Goal: Task Accomplishment & Management: Use online tool/utility

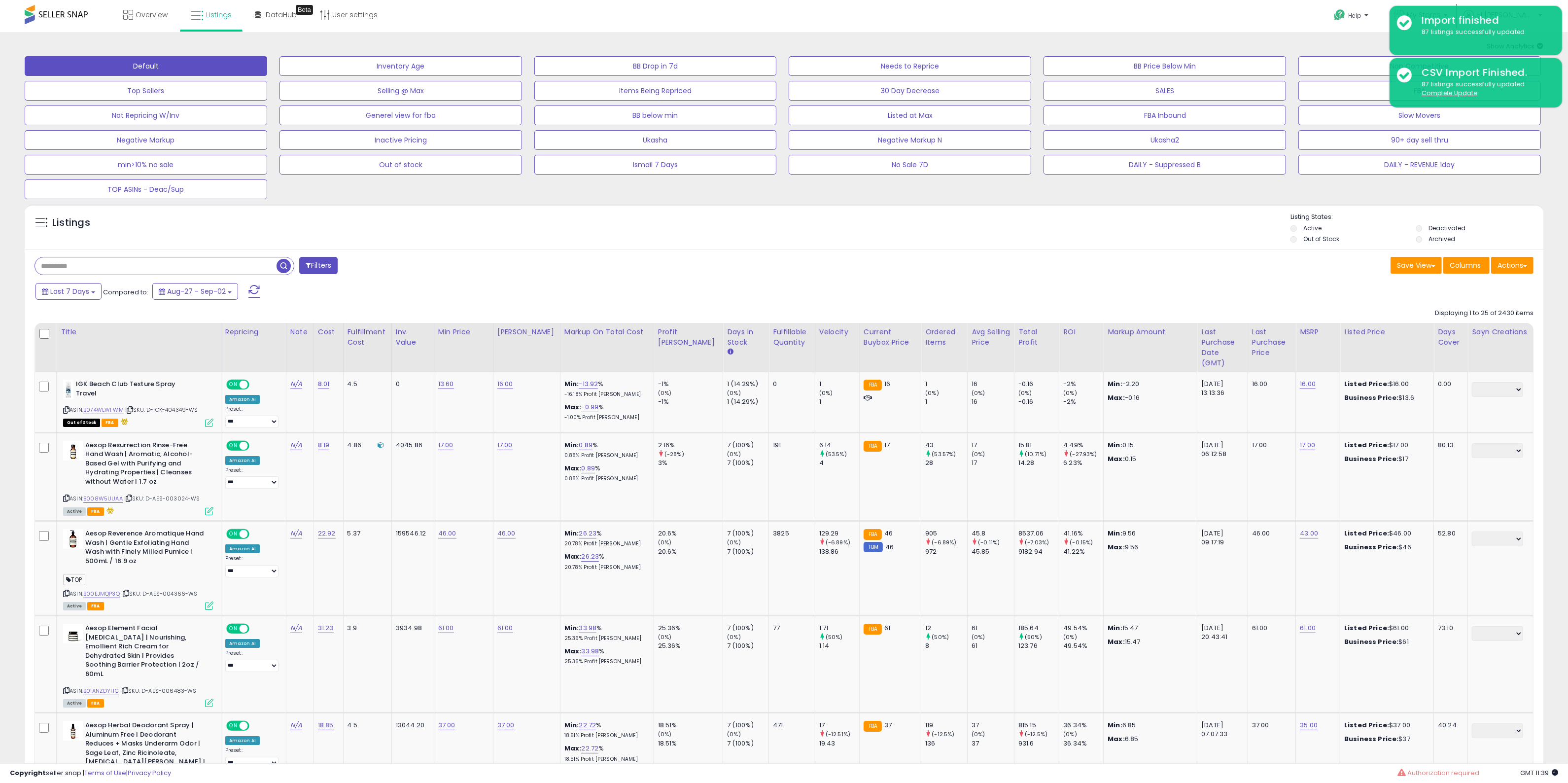
click at [1185, 271] on div "Save View Save As New View Update Current View Columns Actions Import Export Vi…" at bounding box center [1163, 266] width 757 height 19
click at [849, 258] on div "Save View Save As New View Update Current View Columns Actions Import Export Vi…" at bounding box center [1163, 266] width 757 height 19
click at [1118, 262] on div "Save View Save As New View Update Current View Columns Actions Import Export Vi…" at bounding box center [1163, 266] width 757 height 19
click at [1098, 231] on div "Listings" at bounding box center [784, 229] width 1519 height 34
click at [1455, 4] on link "My Stores" at bounding box center [1421, 16] width 69 height 32
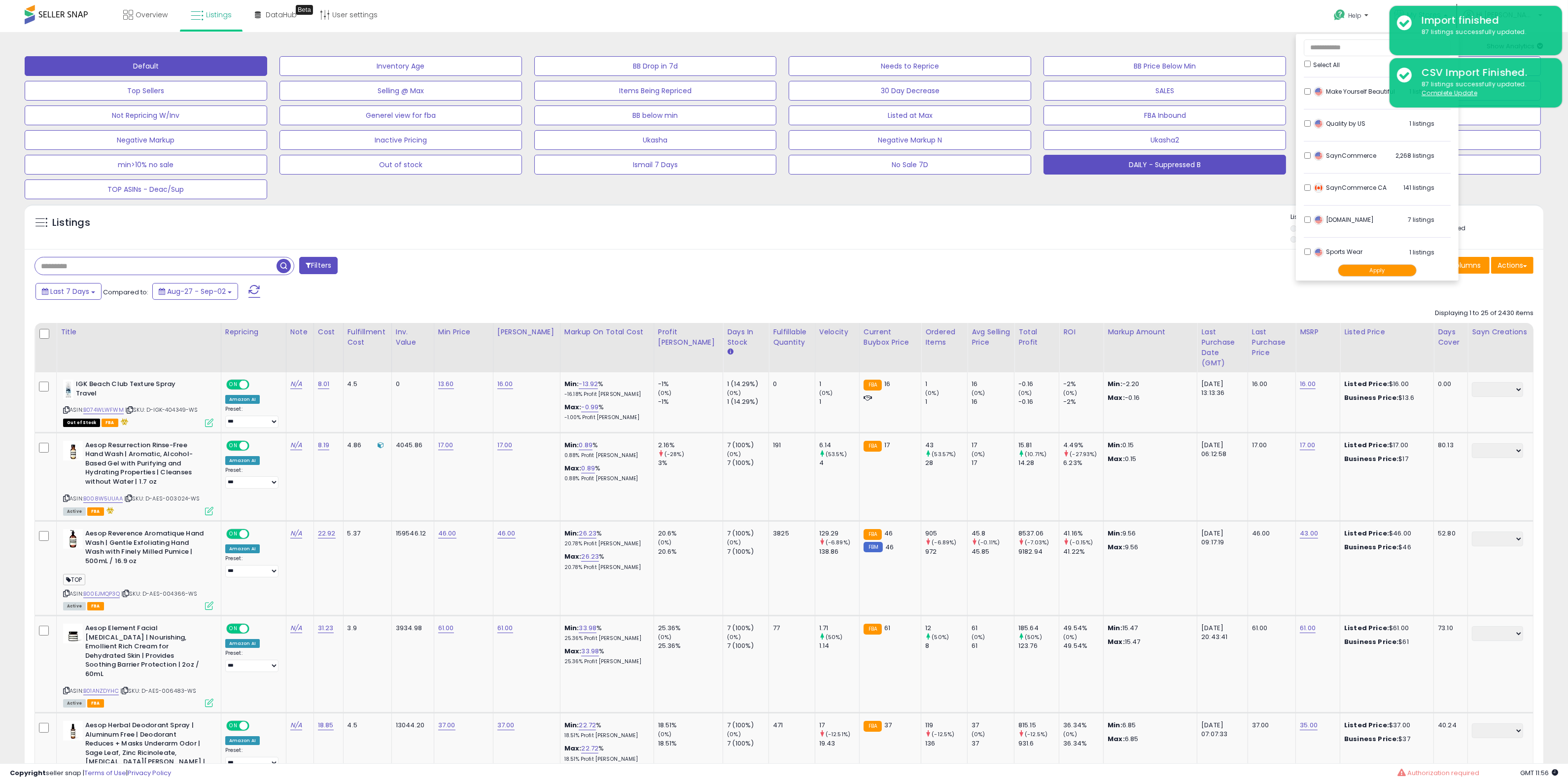
scroll to position [329, 0]
click at [1226, 171] on button "DAILY - Suppressed B" at bounding box center [1165, 165] width 243 height 20
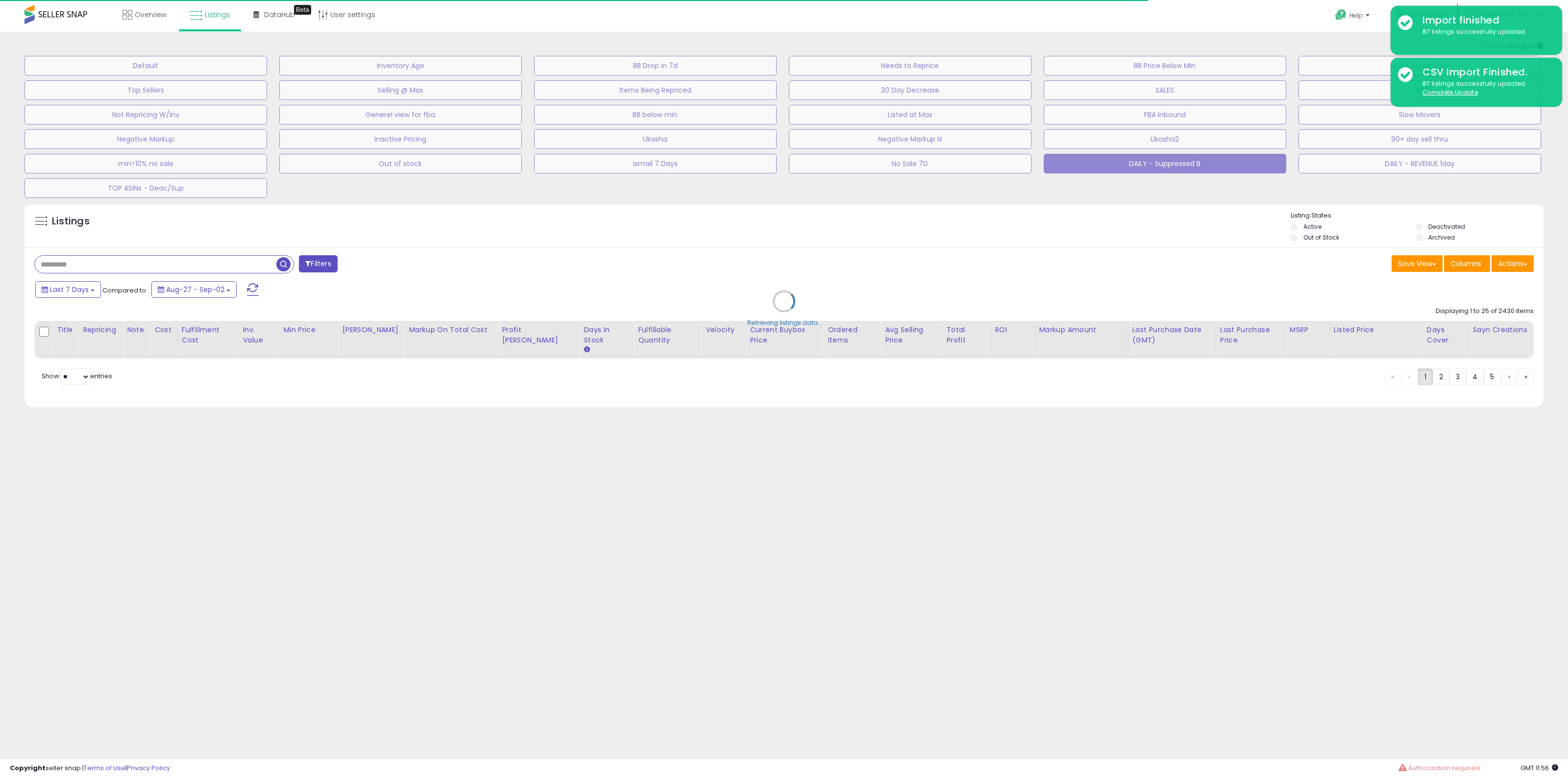
select select "**"
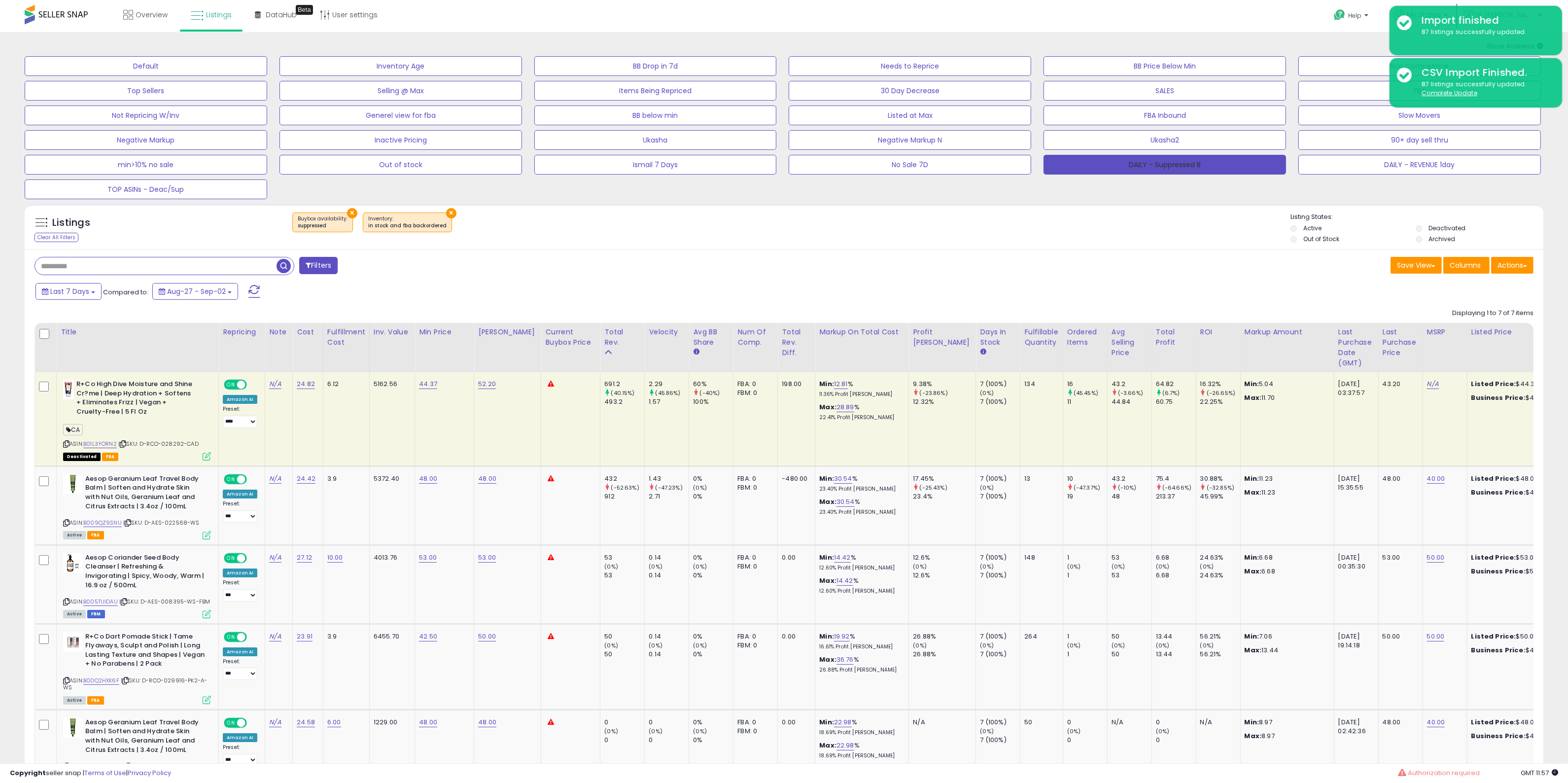
click at [1201, 166] on button "DAILY - Suppressed B" at bounding box center [1165, 165] width 243 height 20
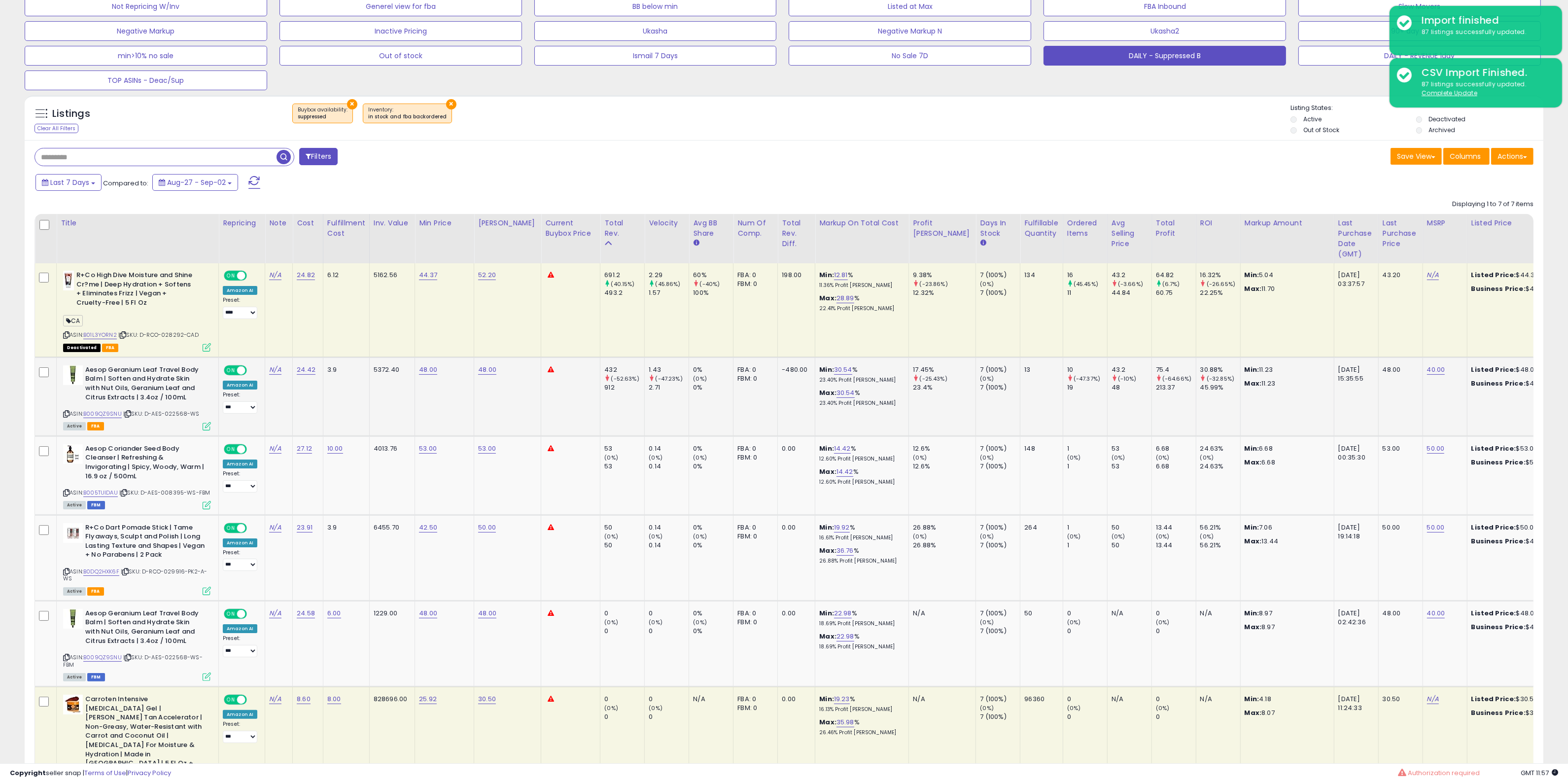
scroll to position [123, 0]
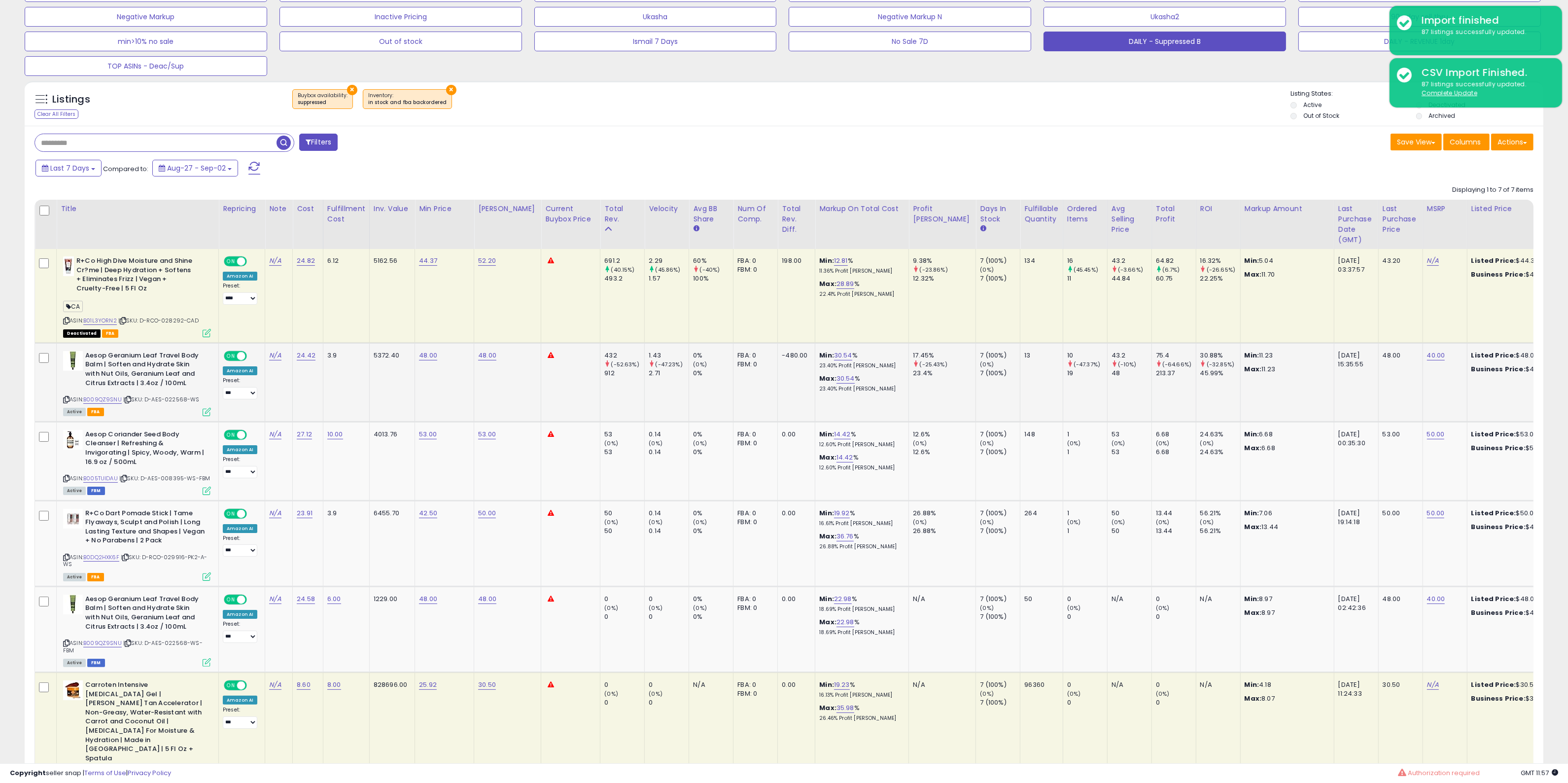
click at [67, 397] on icon at bounding box center [66, 400] width 6 height 6
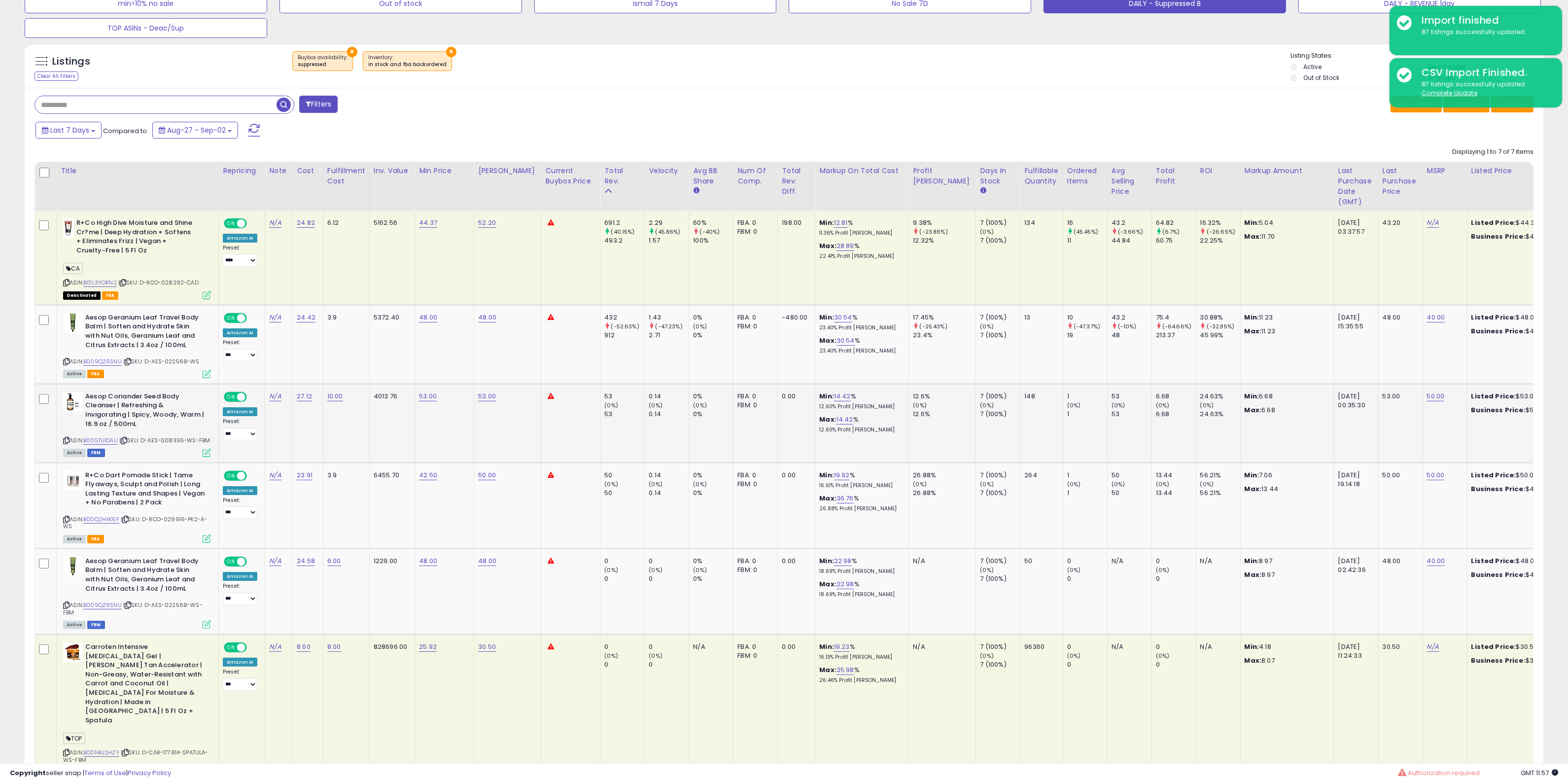
scroll to position [286, 0]
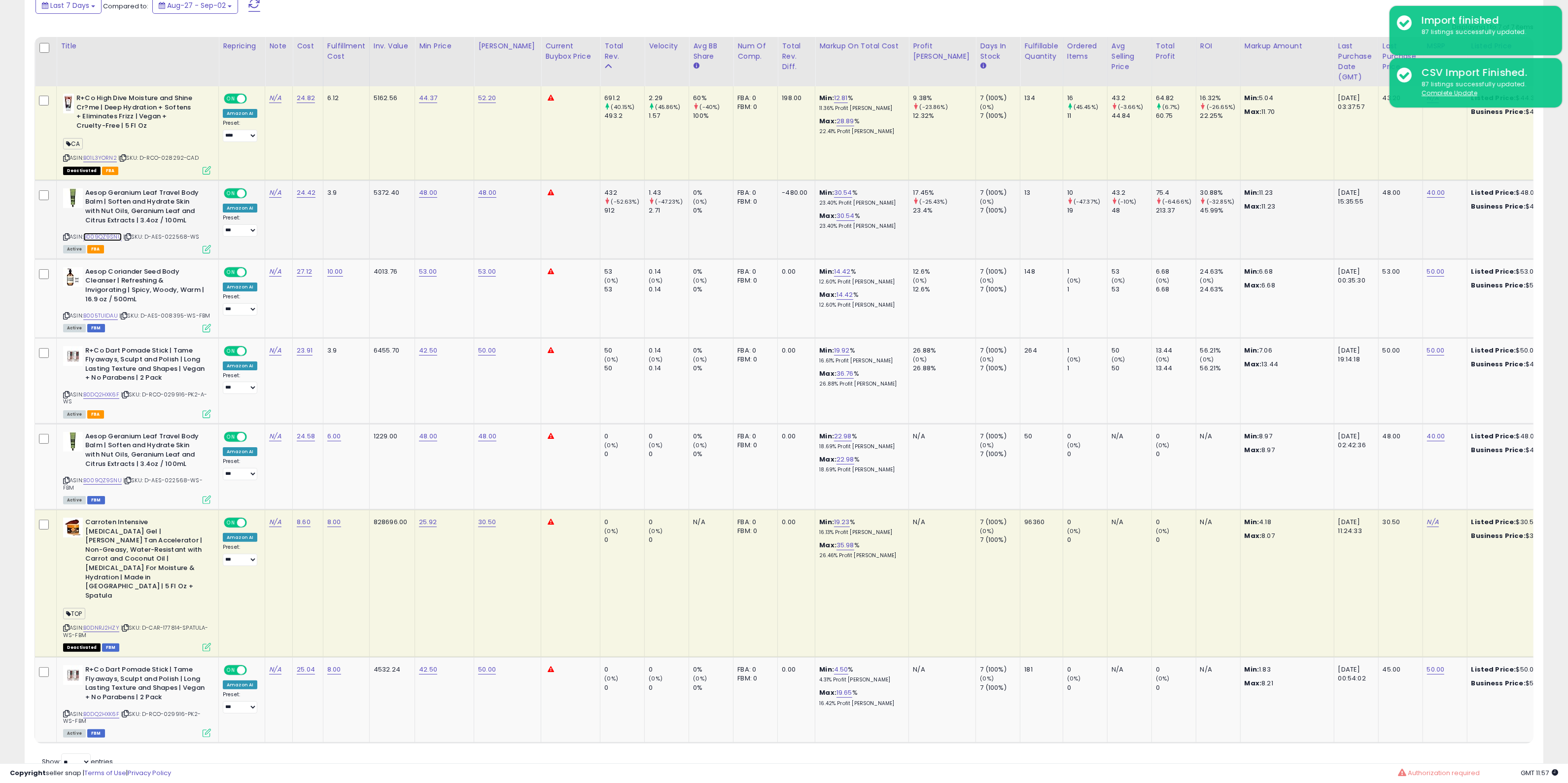
click at [102, 233] on link "B009QZ9SNU" at bounding box center [103, 237] width 39 height 8
click at [68, 315] on icon at bounding box center [66, 315] width 6 height 6
click at [65, 392] on icon at bounding box center [66, 394] width 6 height 6
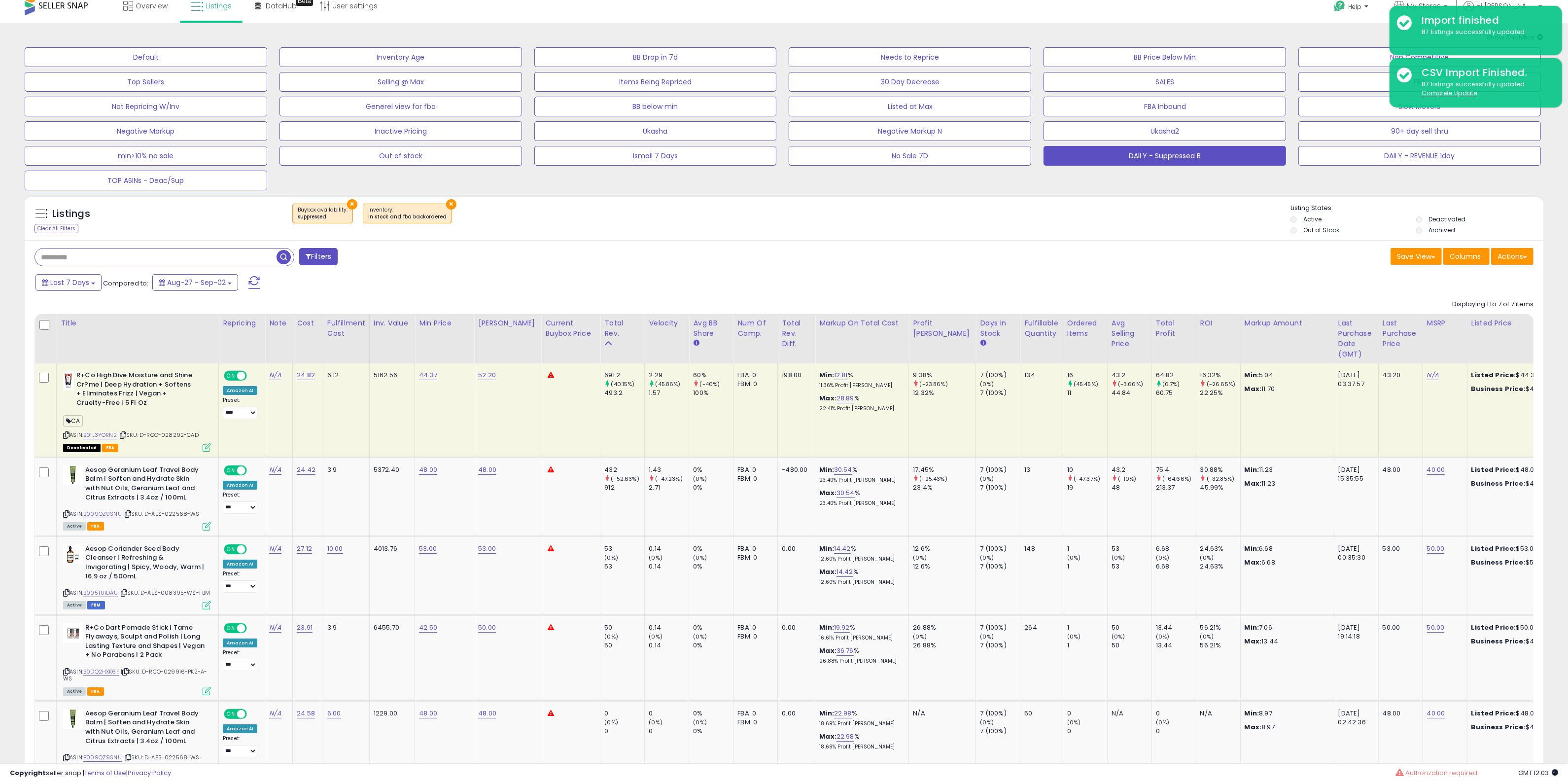
scroll to position [0, 0]
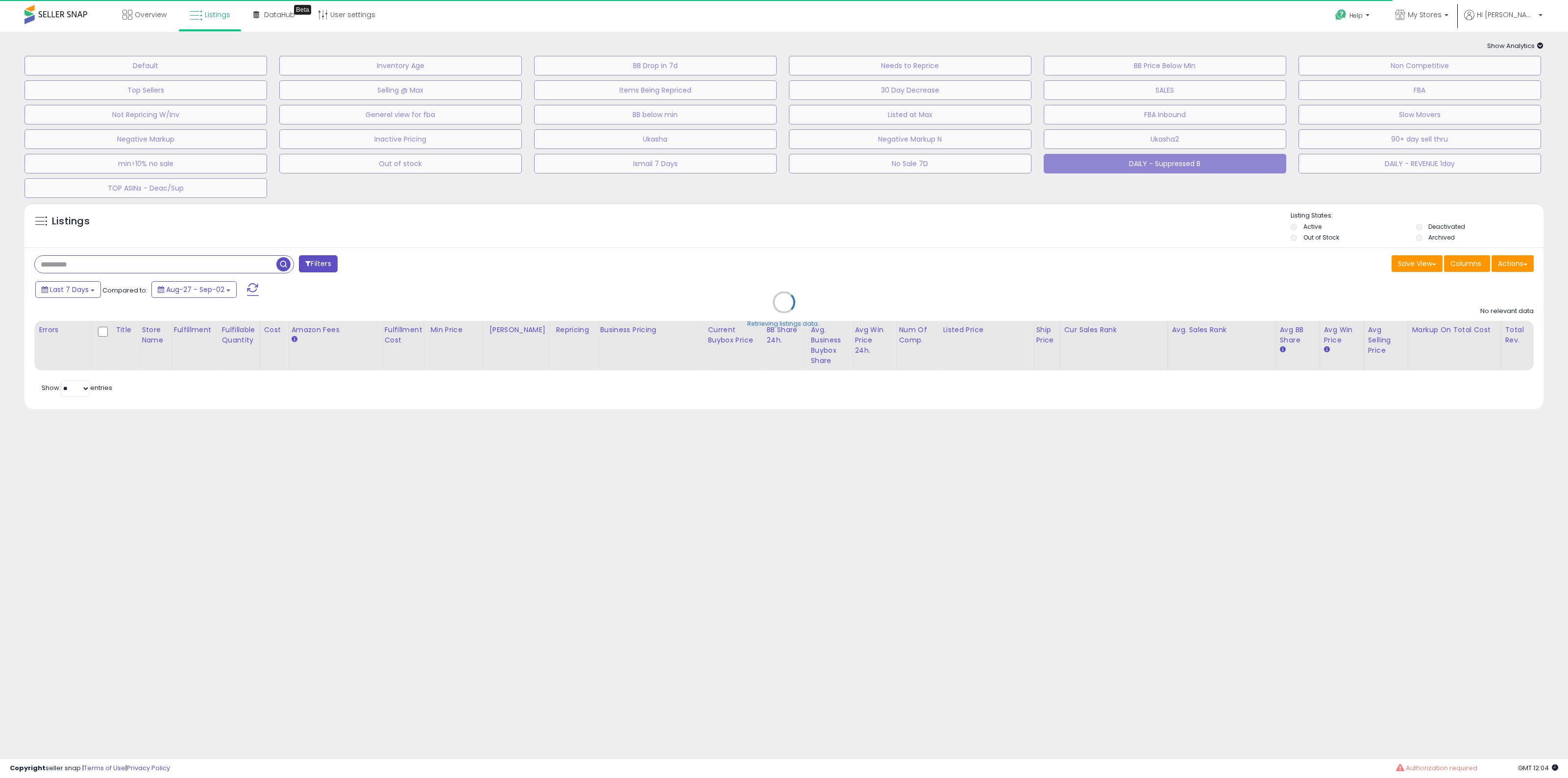
select select "**"
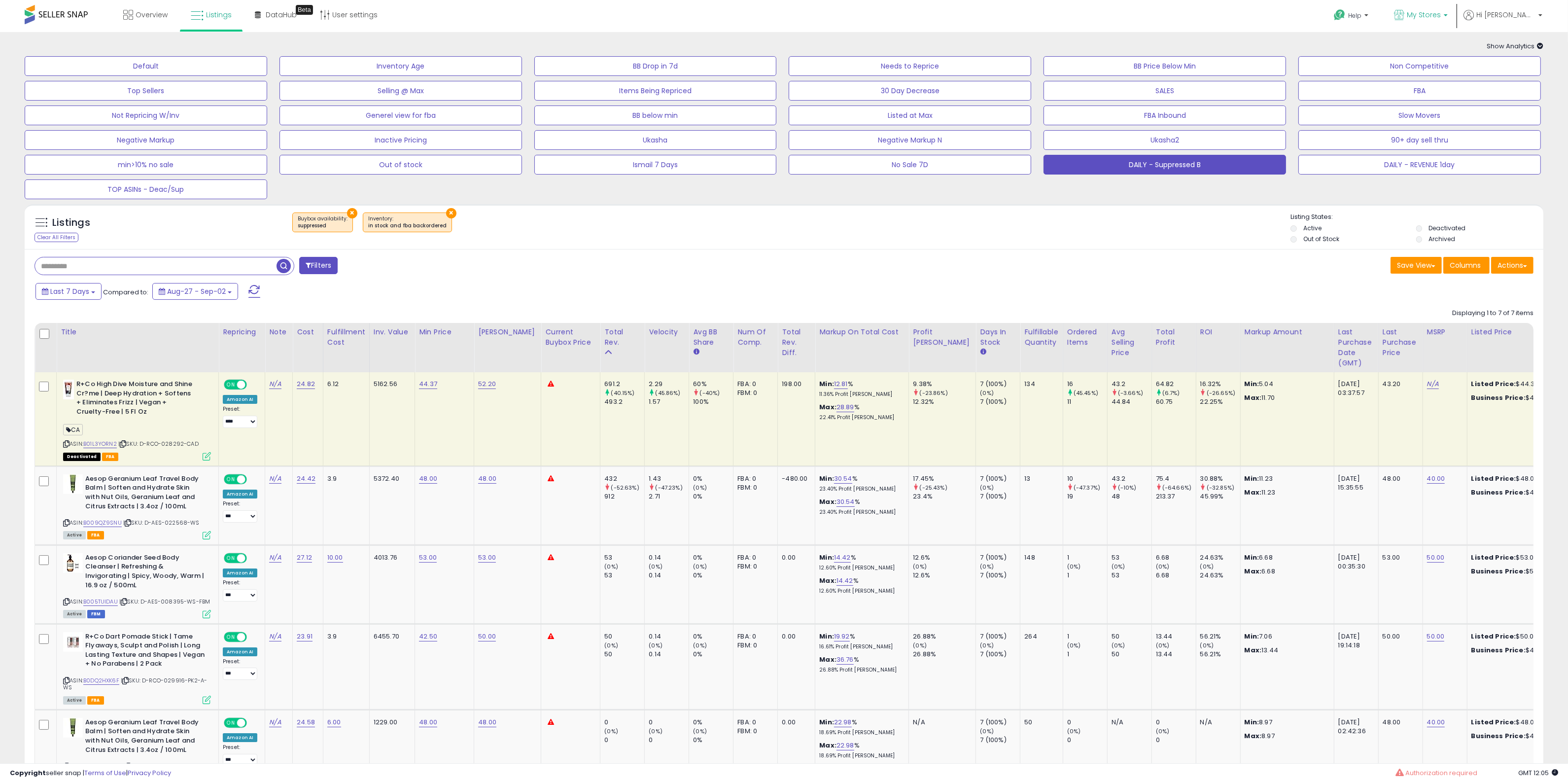
click at [1448, 21] on p "My Stores" at bounding box center [1421, 16] width 54 height 12
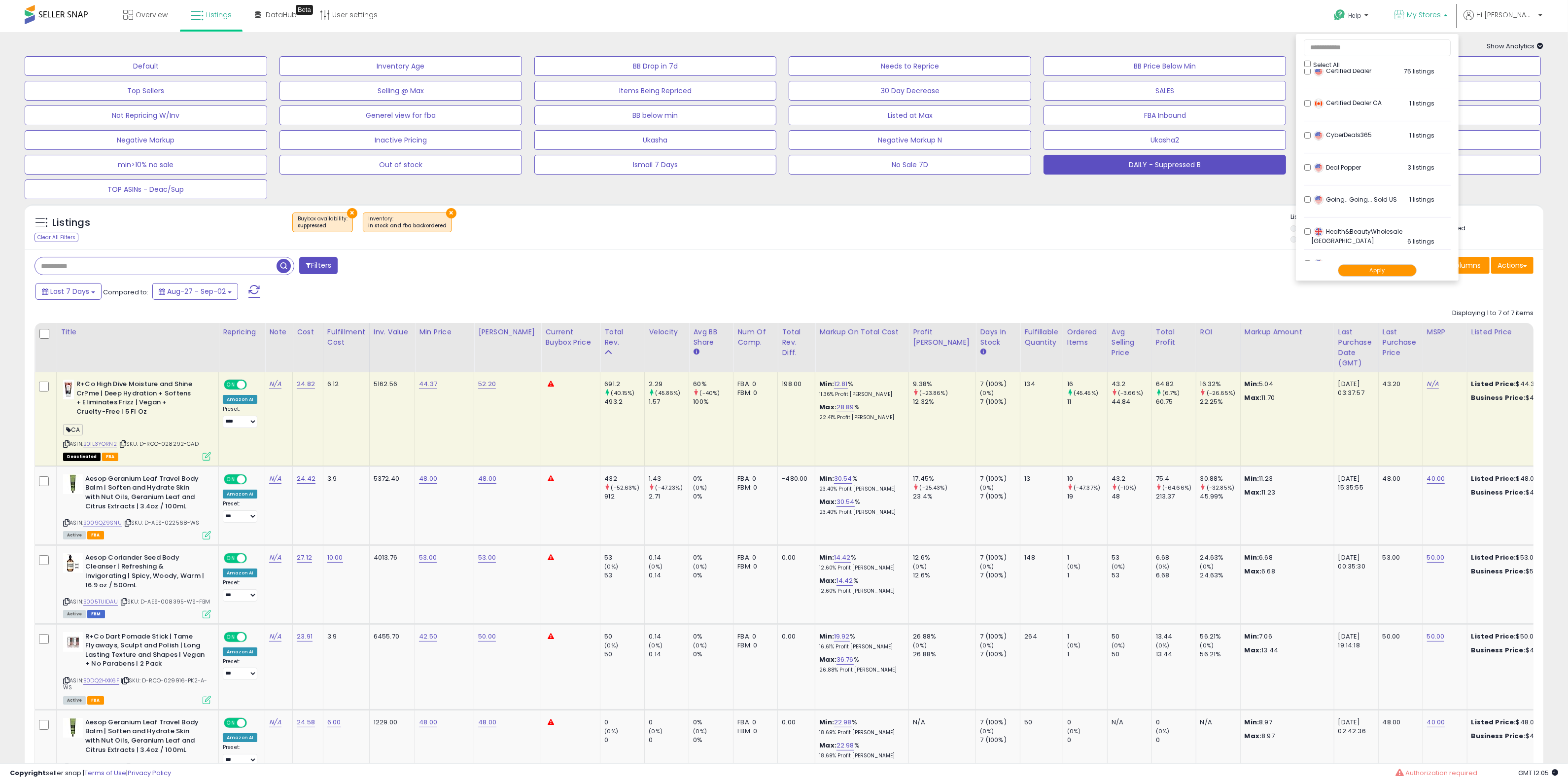
scroll to position [329, 0]
click at [1417, 273] on button "Apply" at bounding box center [1377, 270] width 79 height 12
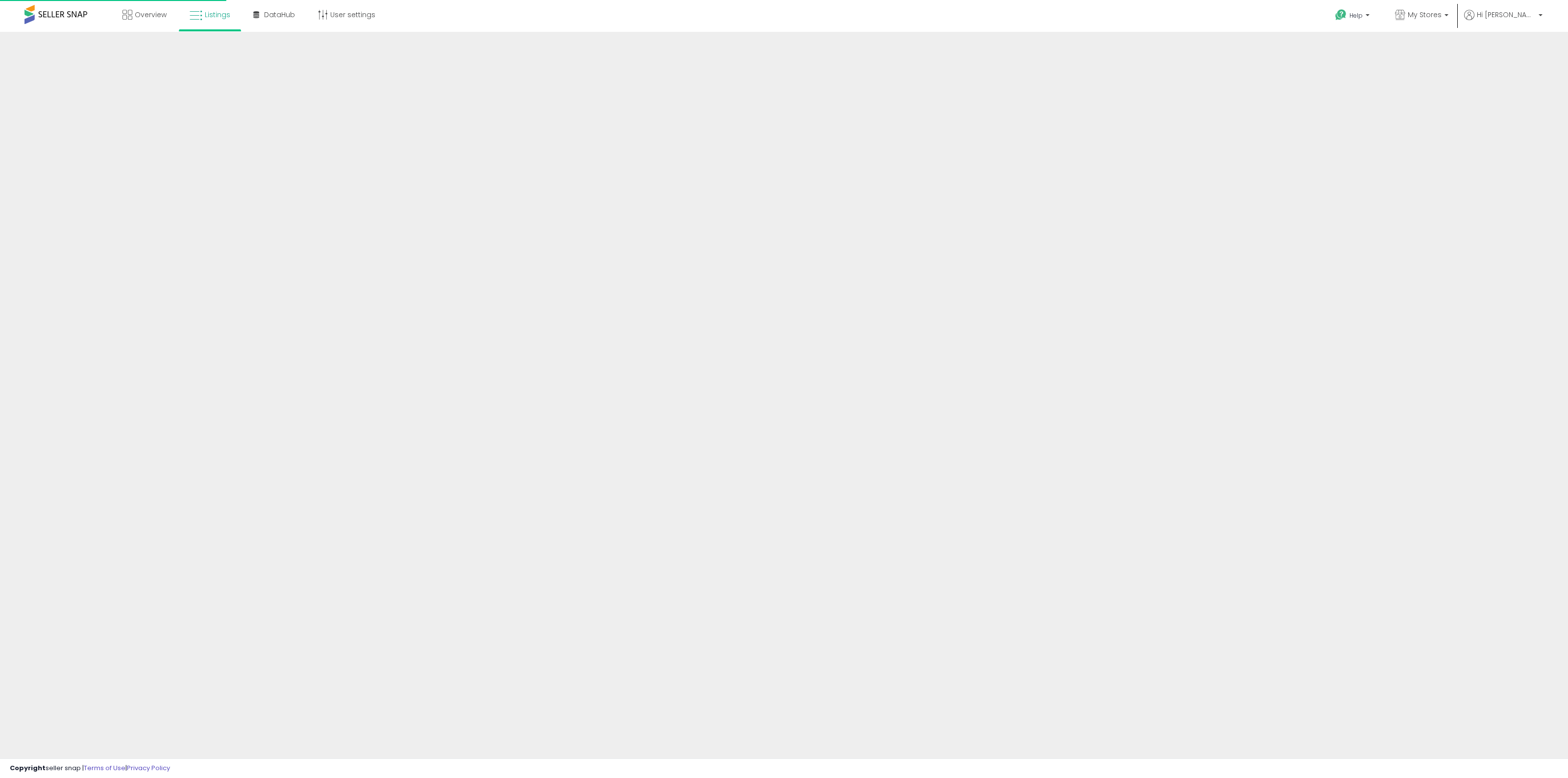
click at [1091, 261] on div at bounding box center [784, 235] width 1568 height 406
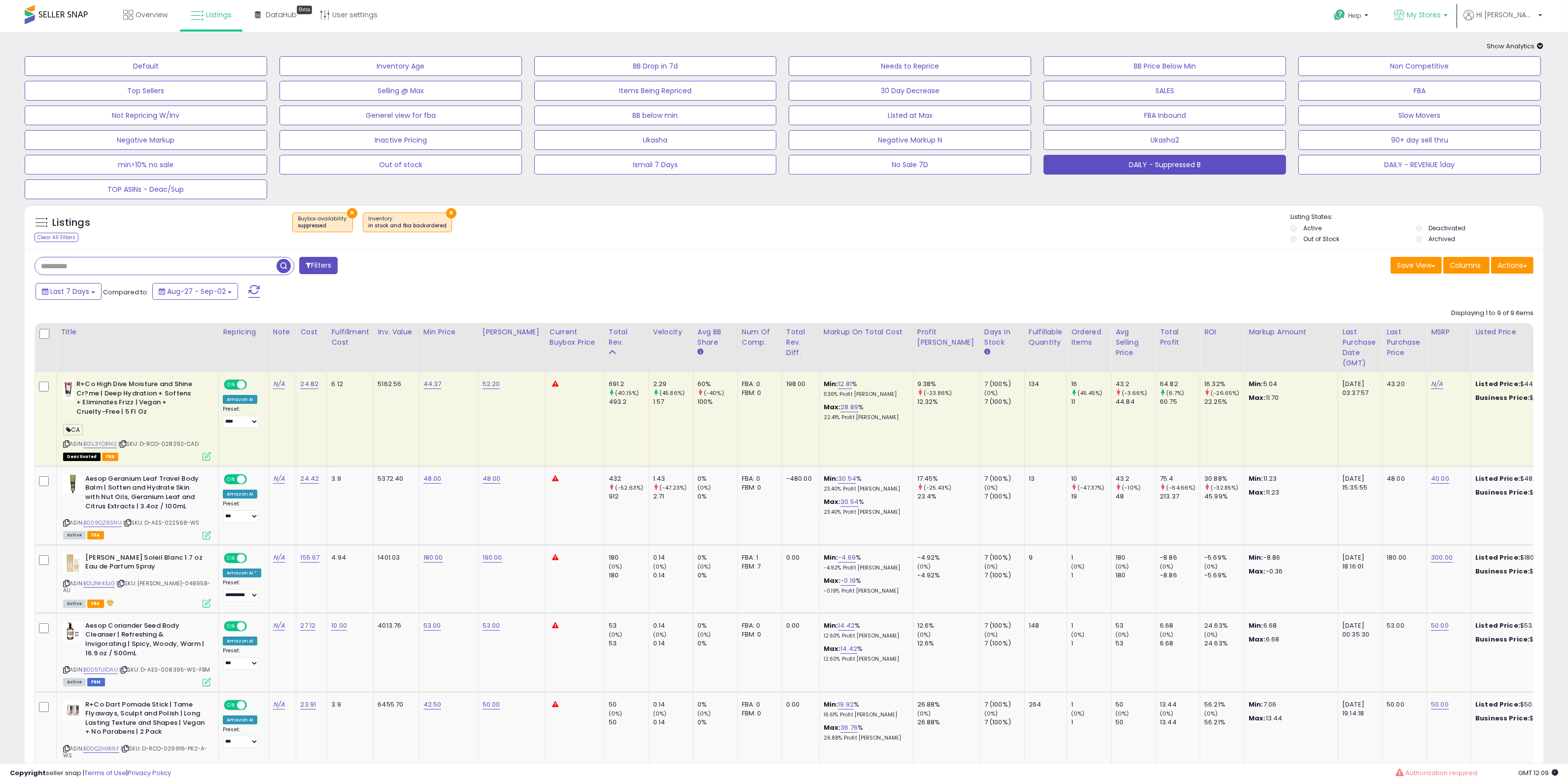
click at [1441, 10] on span "My Stores" at bounding box center [1424, 15] width 34 height 10
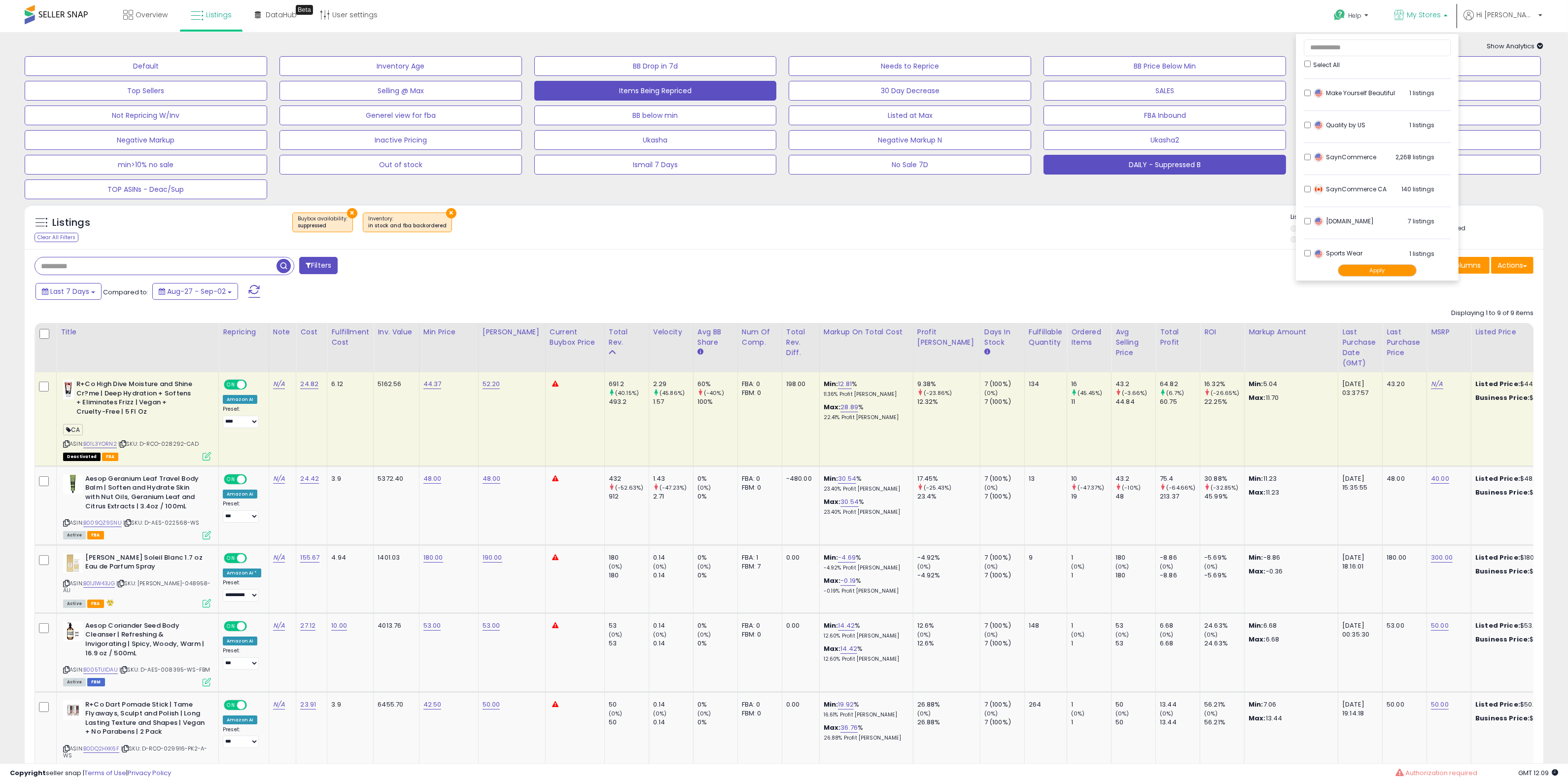
scroll to position [329, 0]
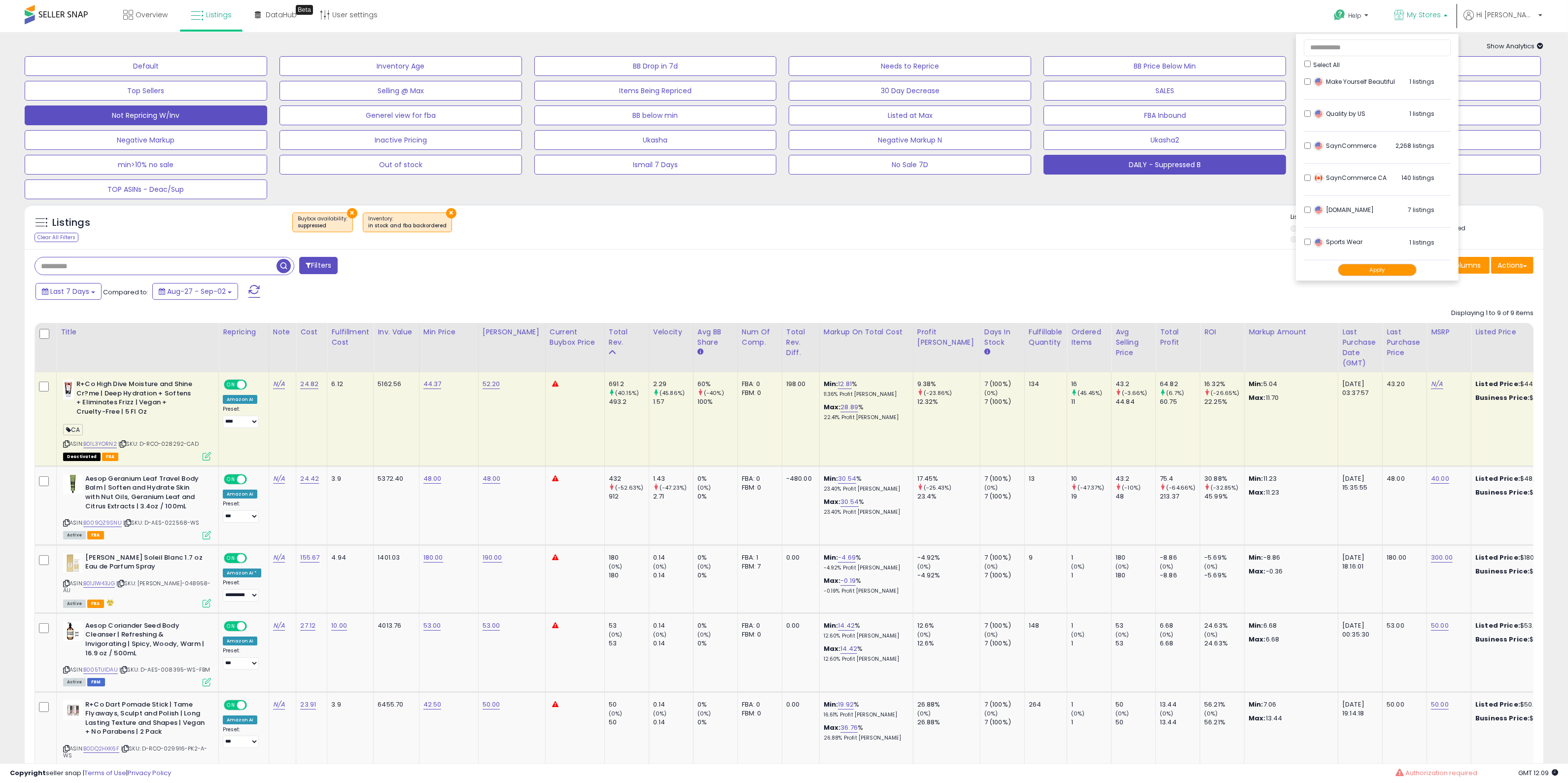
click at [227, 105] on button "Not Repricing W/Inv" at bounding box center [146, 116] width 243 height 20
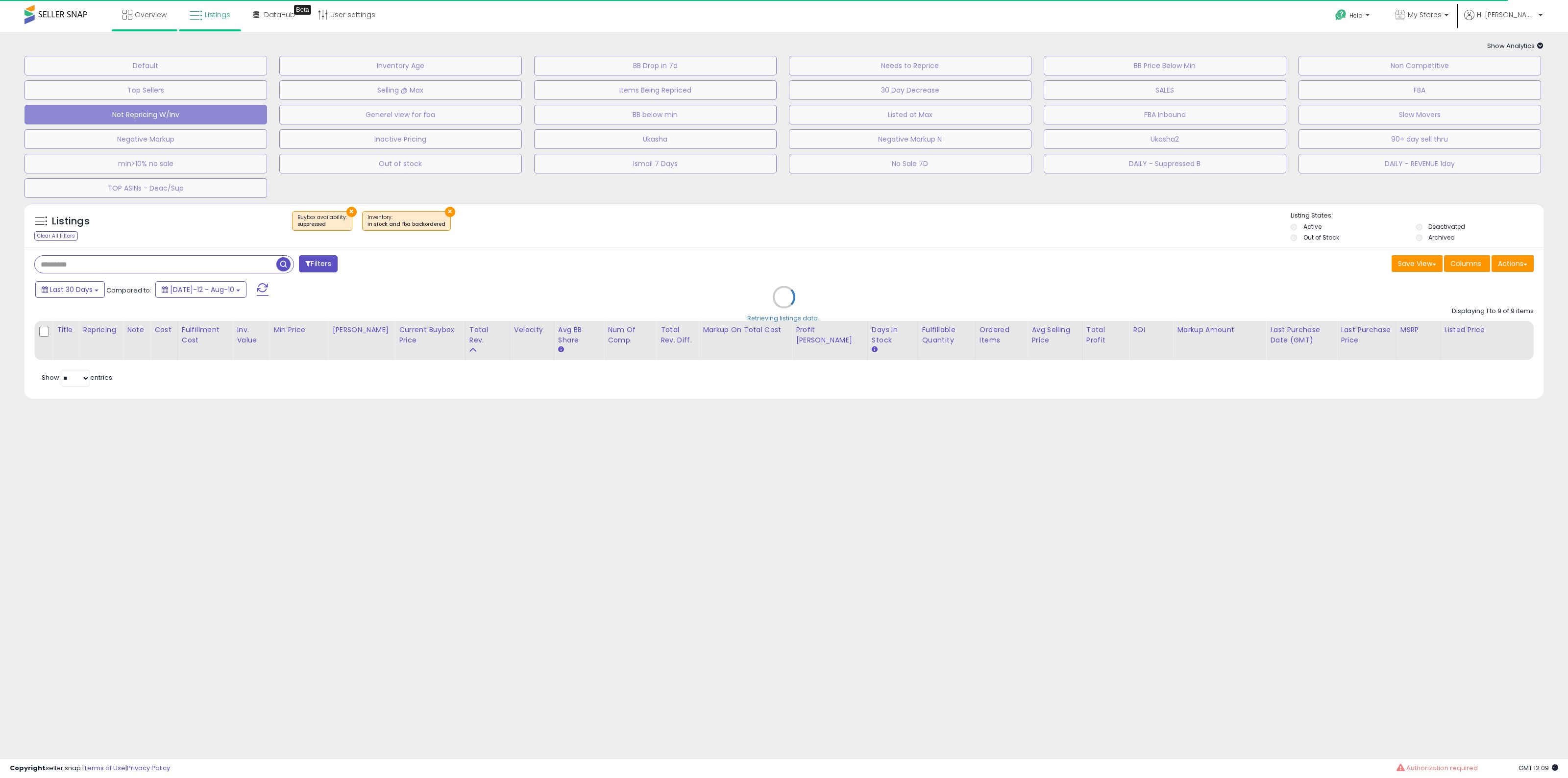
select select "**"
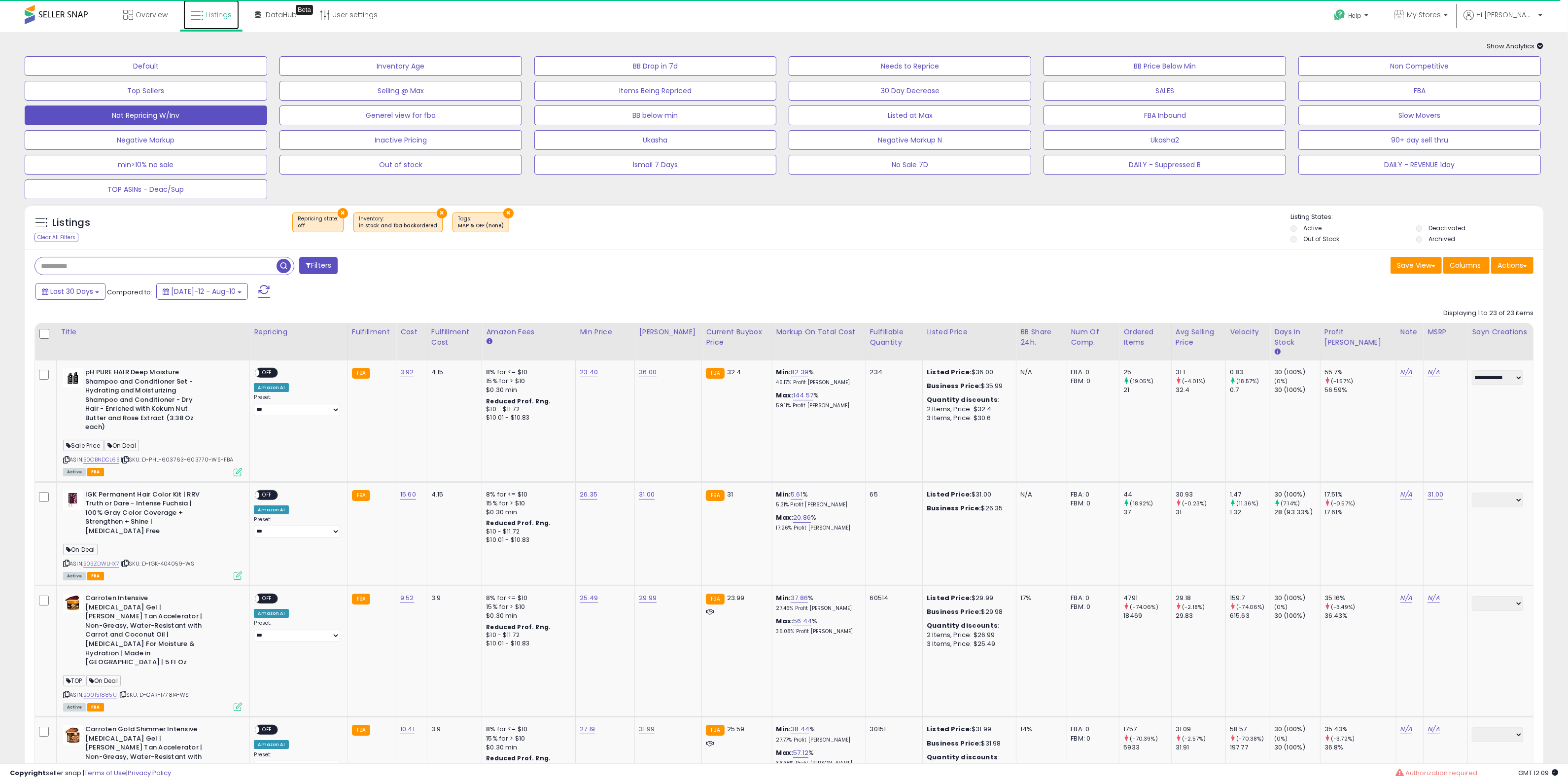
click at [208, 5] on link "Listings" at bounding box center [211, 15] width 56 height 29
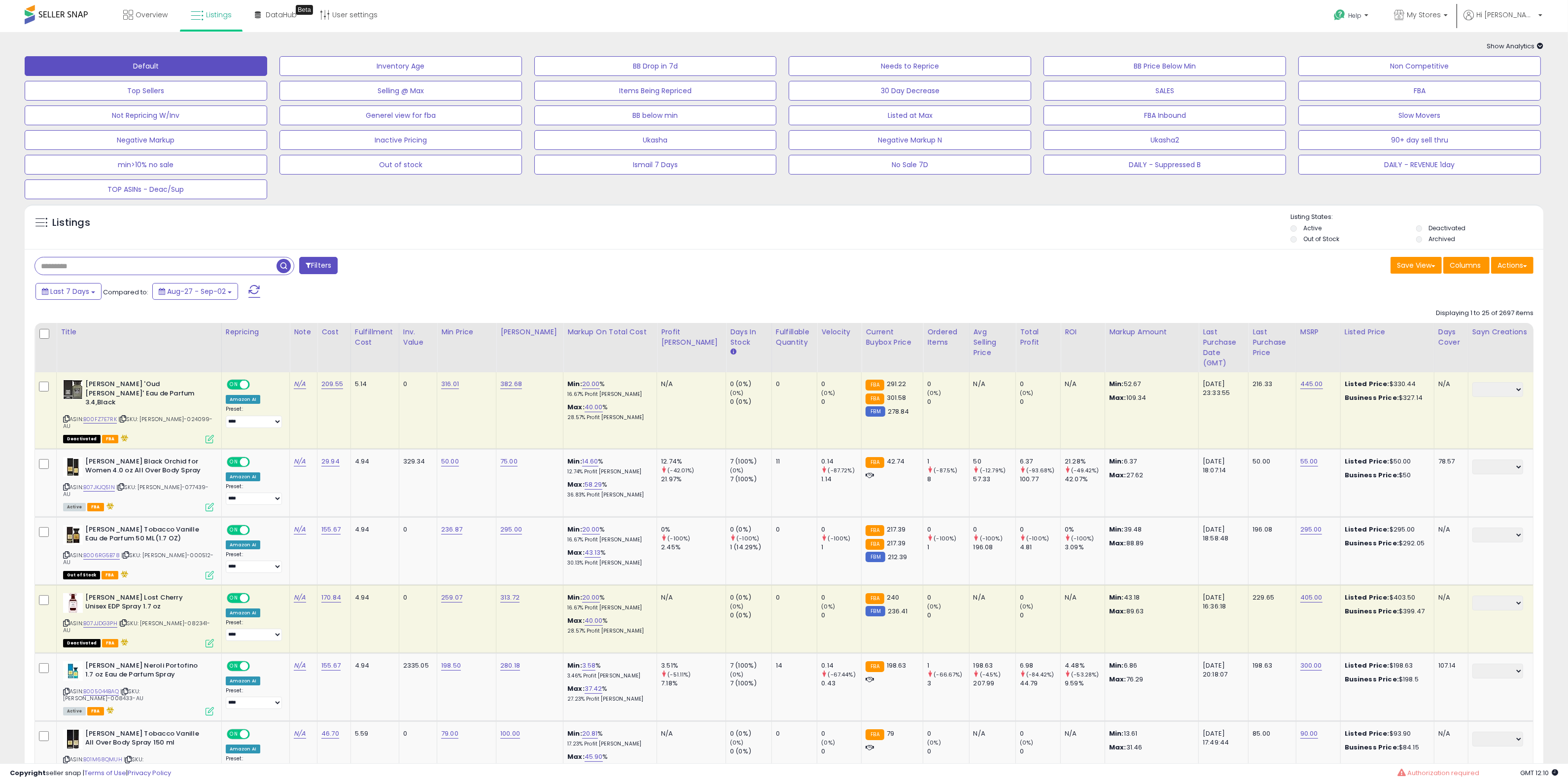
click at [1181, 237] on div "Listings" at bounding box center [784, 229] width 1519 height 34
click at [199, 104] on div "Default Inventory Age BB Drop in 7d Needs to Reprice BB Price Below Min Non Com…" at bounding box center [784, 125] width 1544 height 148
click at [193, 111] on button "Not Repricing W/Inv" at bounding box center [146, 116] width 243 height 20
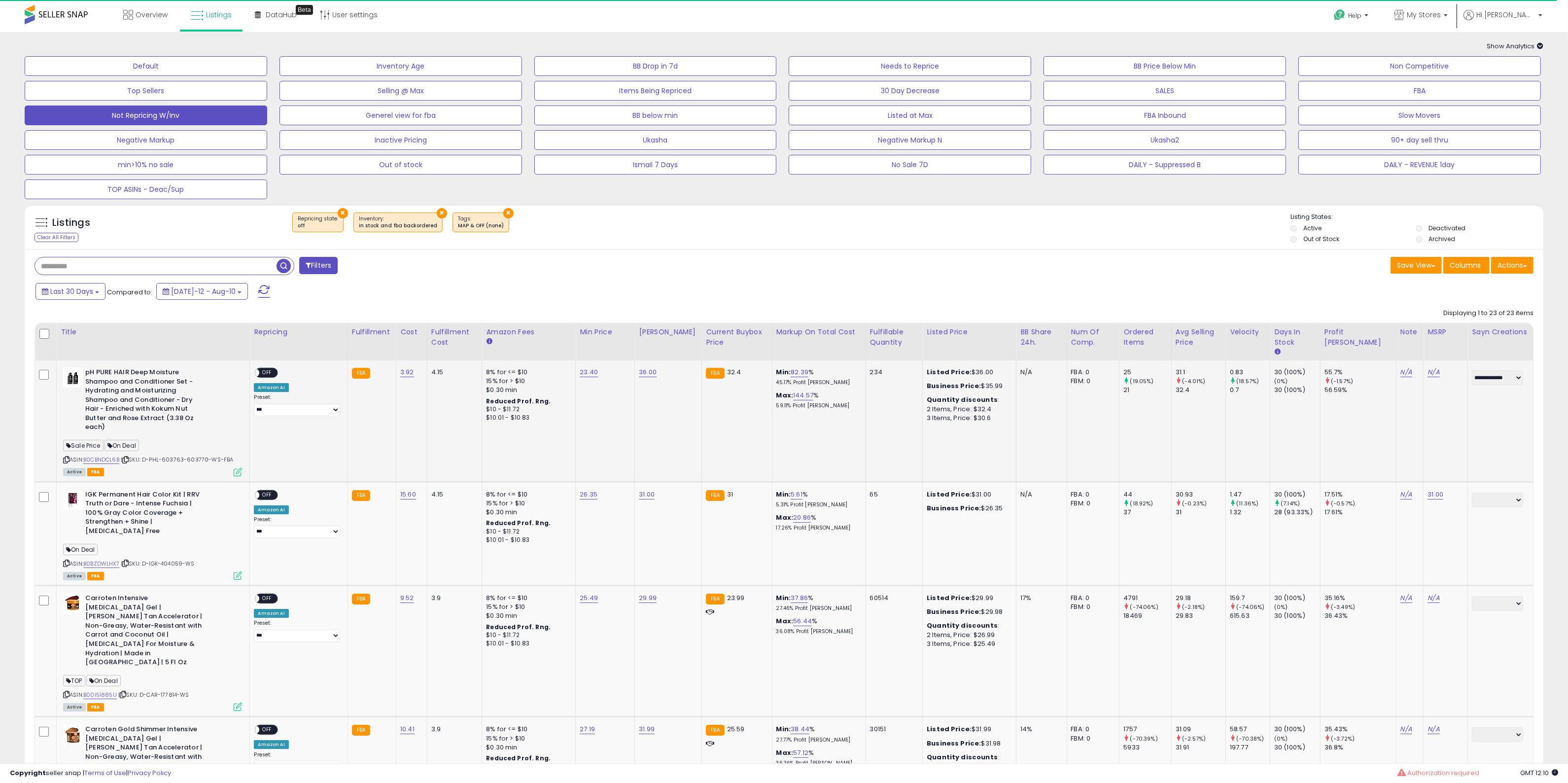
click at [134, 444] on span "On Deal" at bounding box center [122, 446] width 35 height 11
copy span "On Deal"
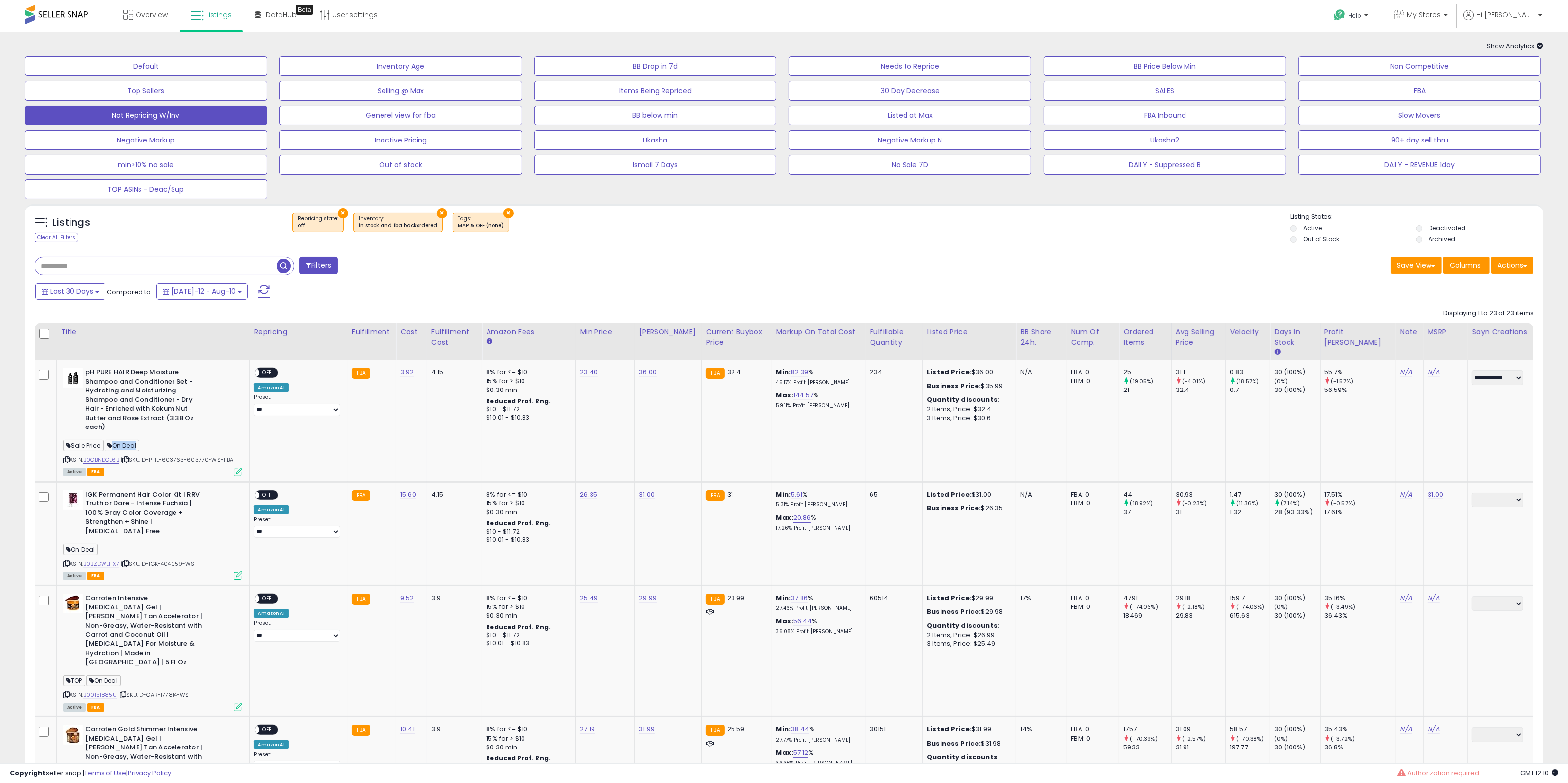
click at [315, 265] on button "Filters" at bounding box center [318, 265] width 39 height 17
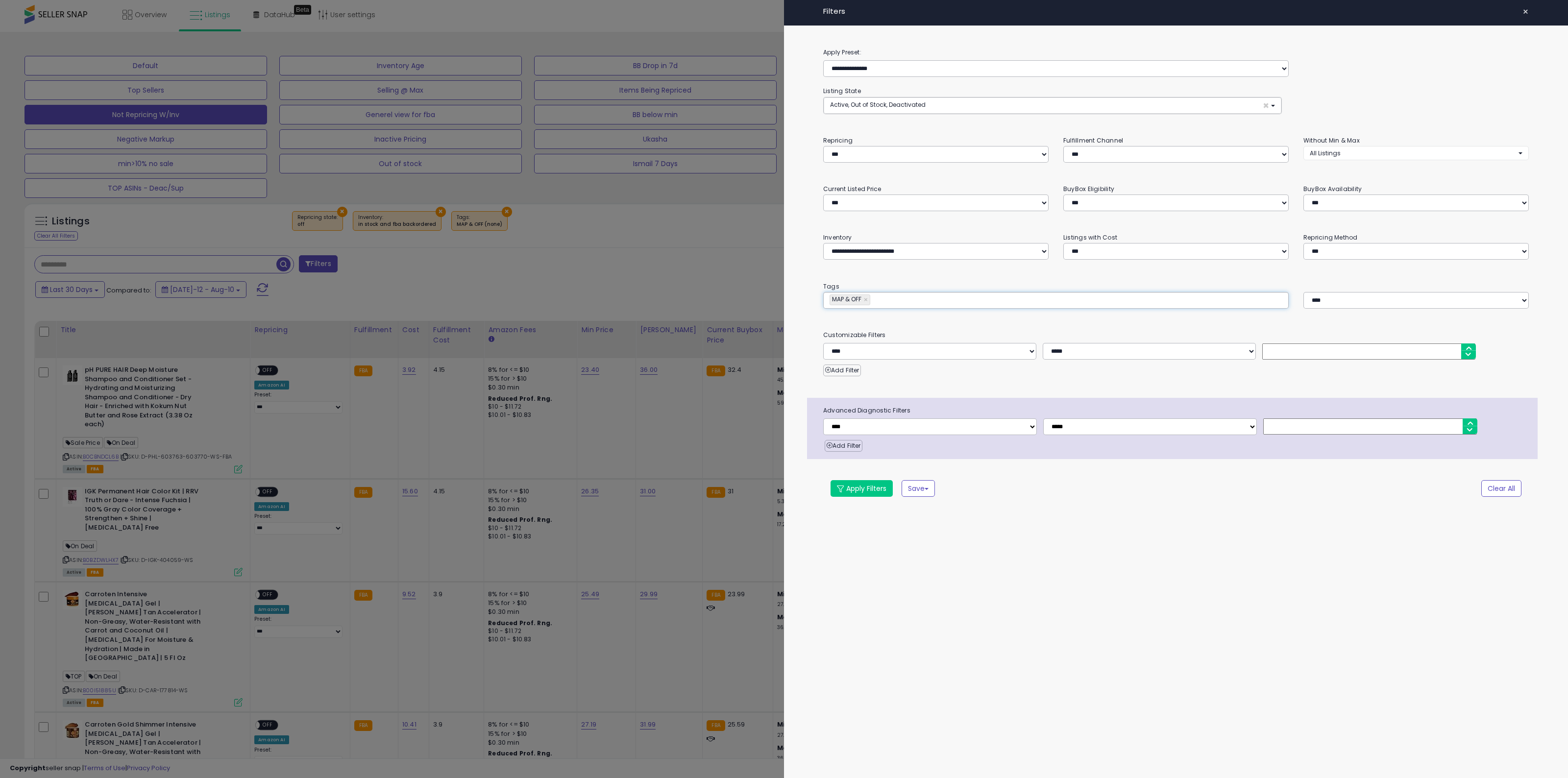
click at [957, 307] on div "********* MAP & OFF ×" at bounding box center [1055, 300] width 466 height 16
paste input "*******"
type input "*******"
type input "**********"
click at [996, 501] on div "**********" at bounding box center [1175, 282] width 784 height 471
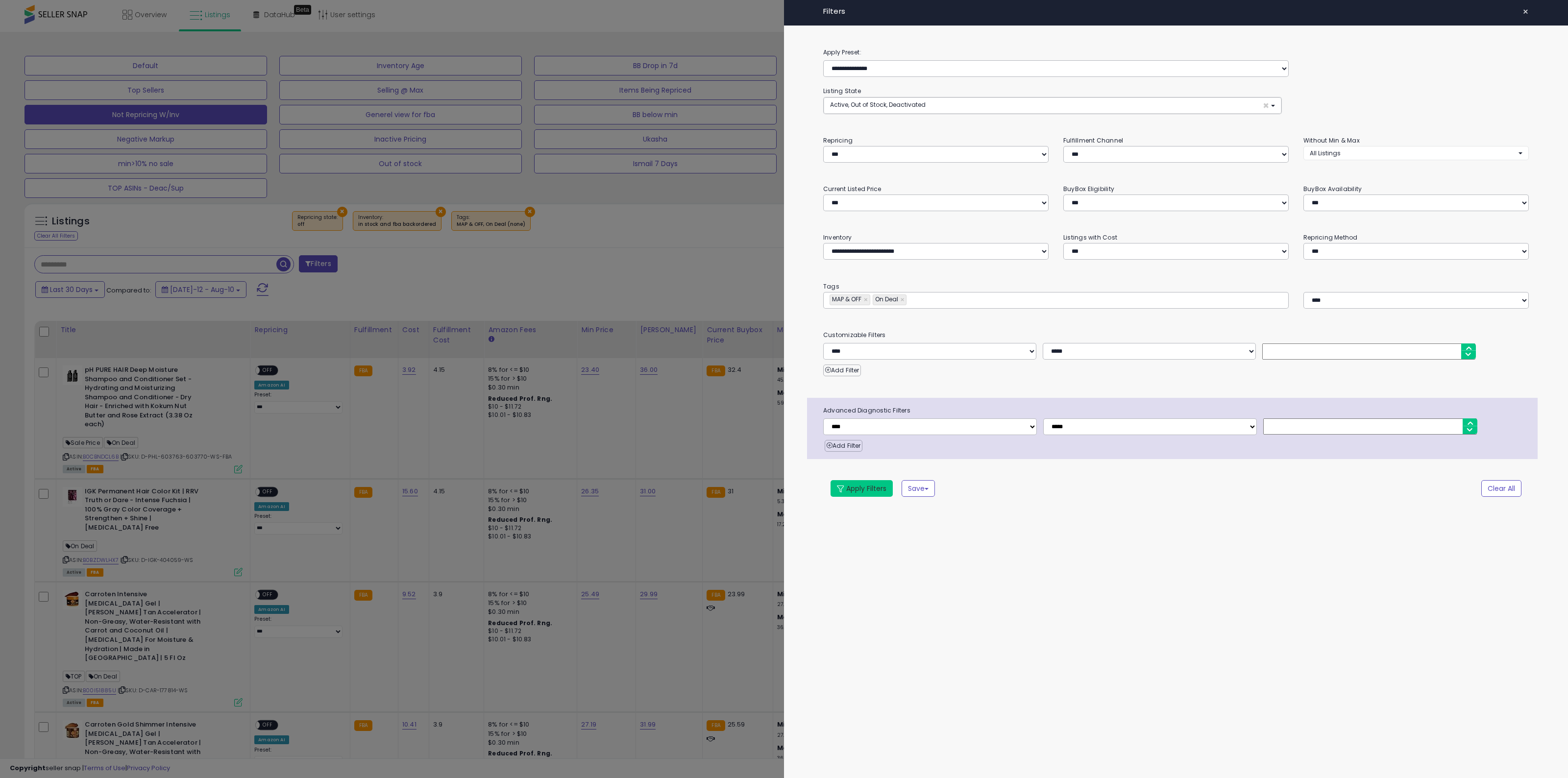
click at [868, 483] on button "Apply Filters" at bounding box center [861, 488] width 62 height 16
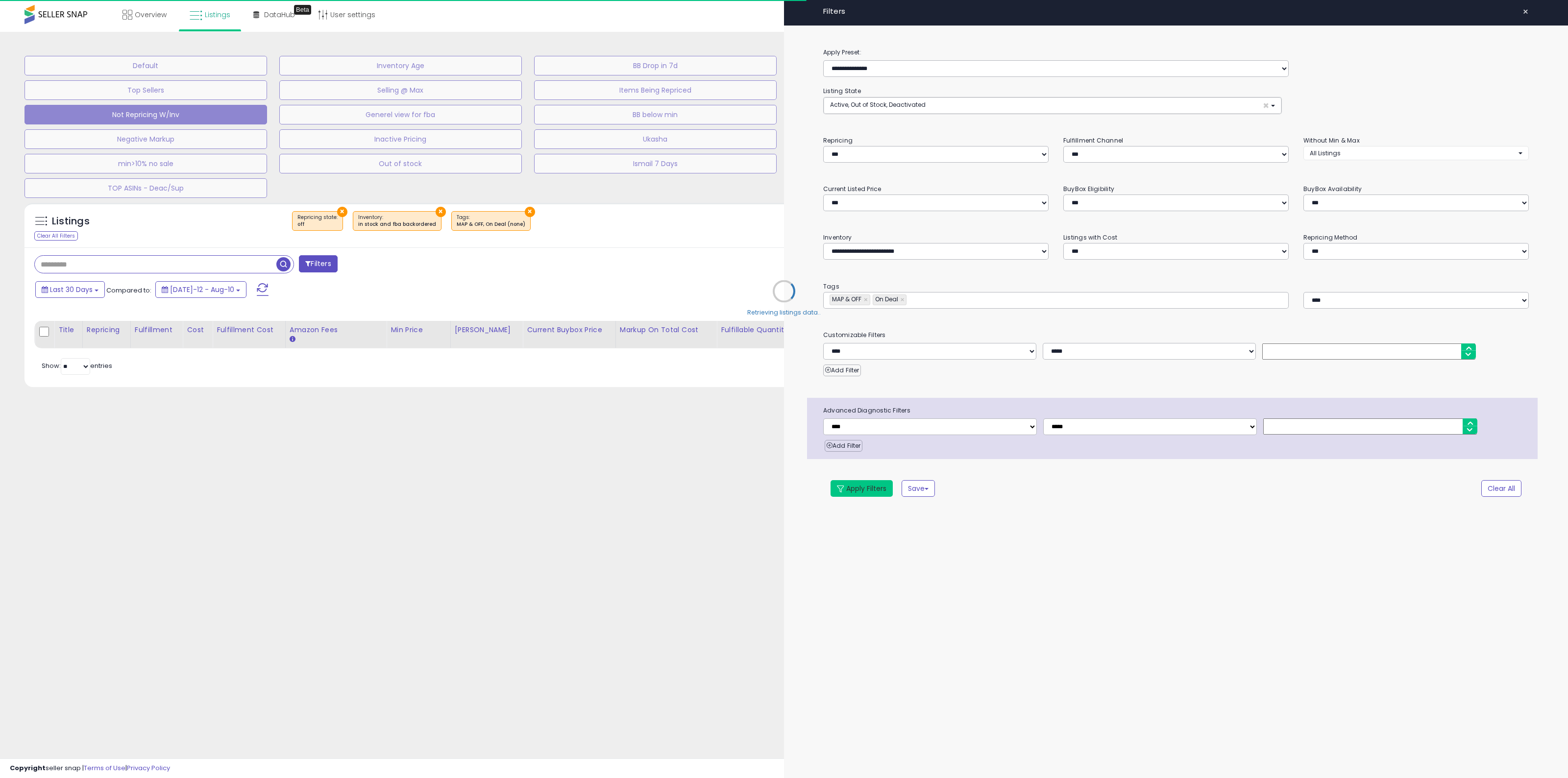
type input "**********"
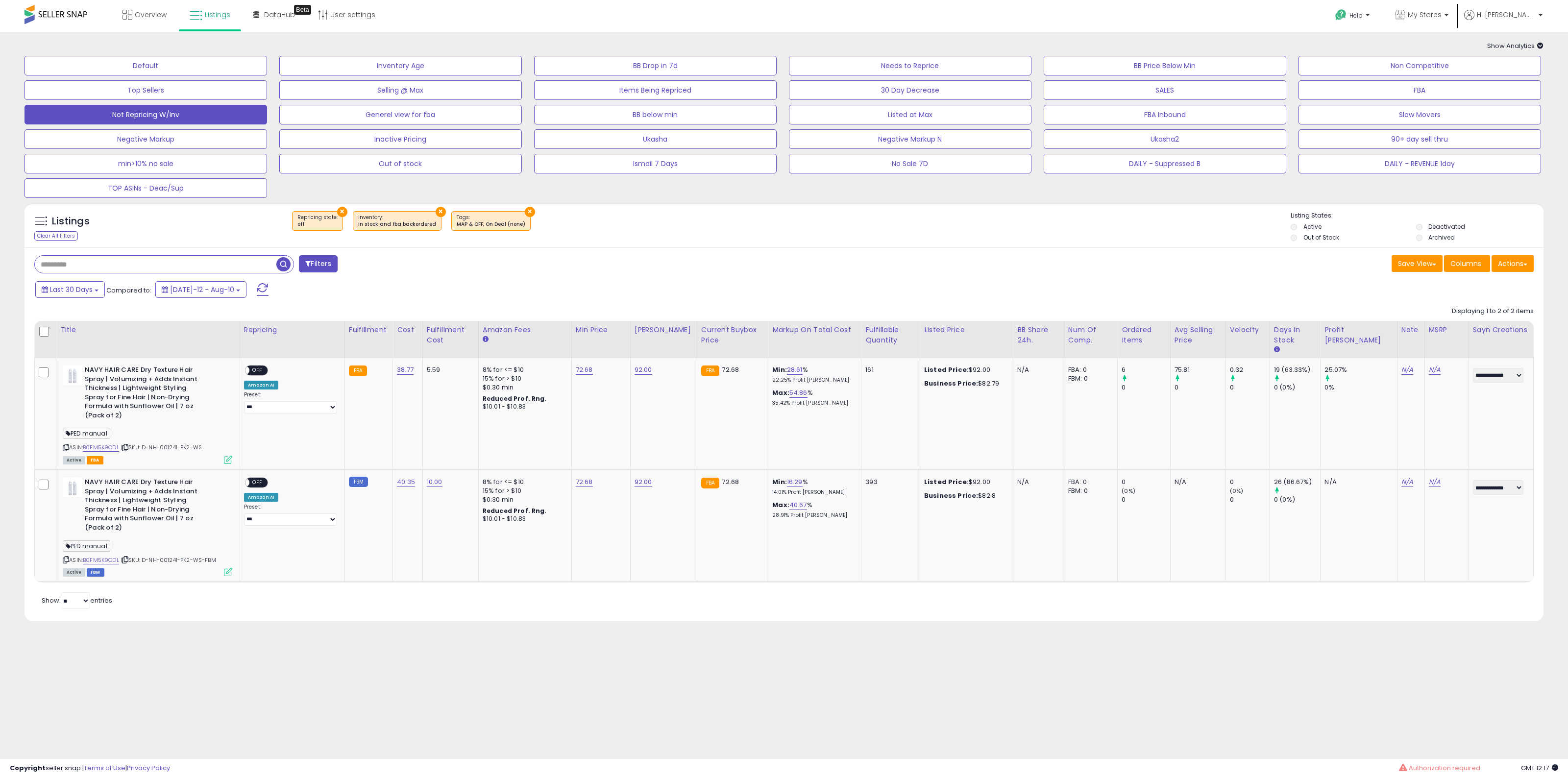
click at [595, 254] on div "Filters Save View Save As New View Update Current View Columns" at bounding box center [784, 435] width 1519 height 374
click at [1108, 681] on body "Unable to login Retrieving listings data.. has not yet accepted the Terms of Us…" at bounding box center [784, 389] width 1568 height 778
click at [1217, 236] on div "× Repricing state : off × Inventory × Tags" at bounding box center [784, 225] width 1010 height 27
click at [1441, 10] on span "My Stores" at bounding box center [1424, 15] width 34 height 10
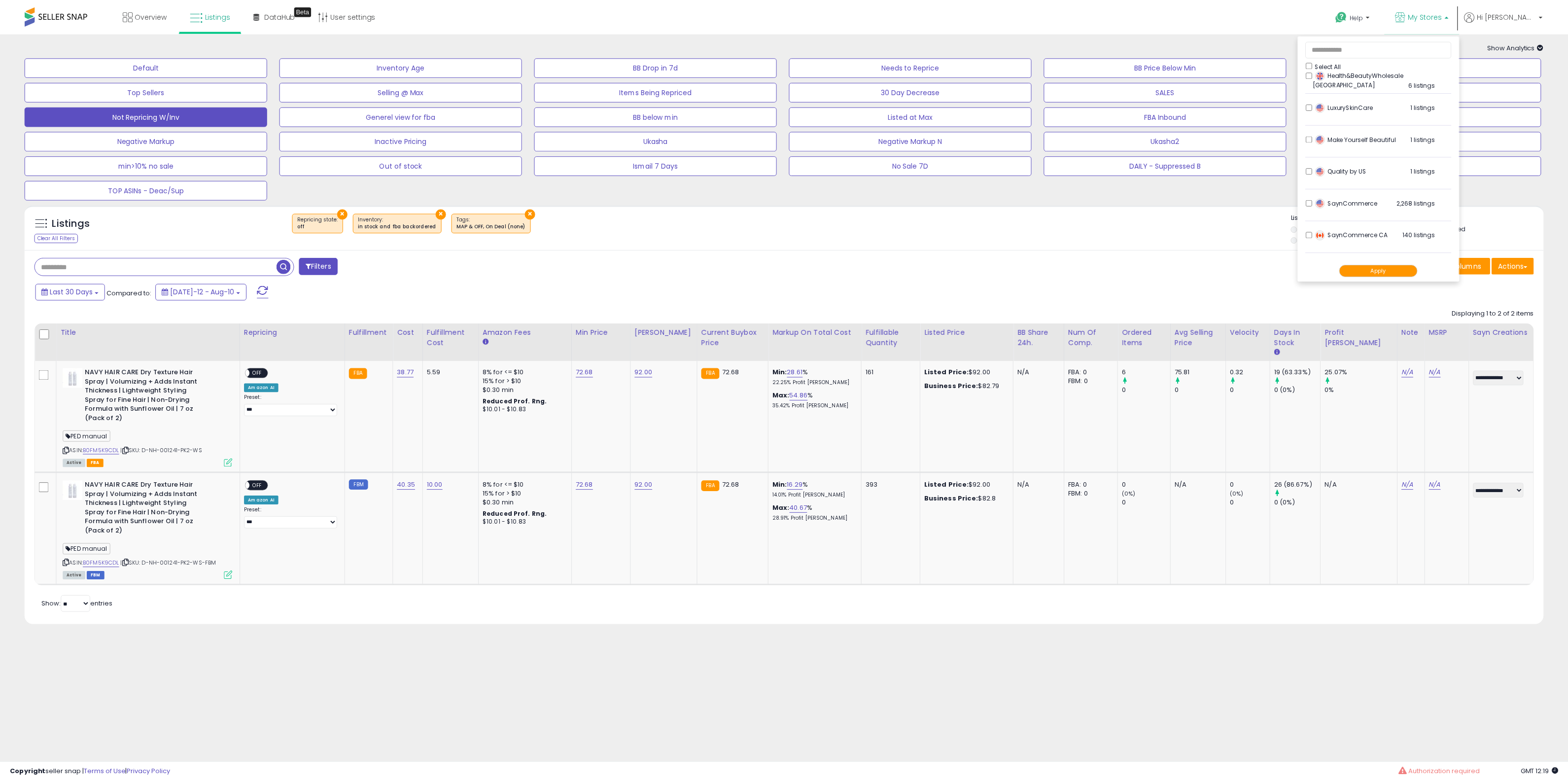
scroll to position [329, 0]
click at [1159, 217] on div "× Repricing state : off × Inventory × Tags" at bounding box center [790, 226] width 1017 height 28
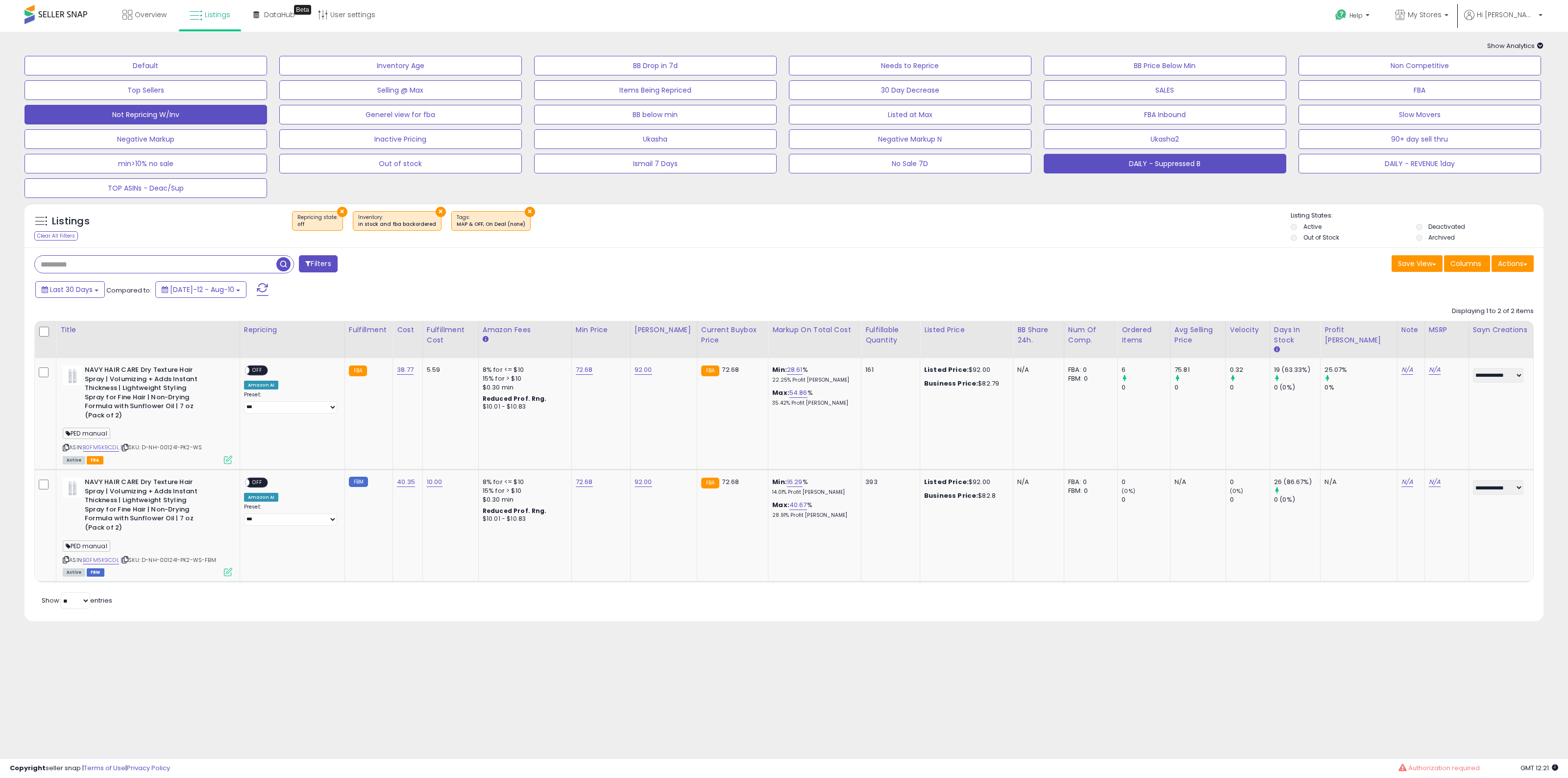
click at [1174, 154] on button "DAILY - Suppressed B" at bounding box center [1164, 164] width 242 height 20
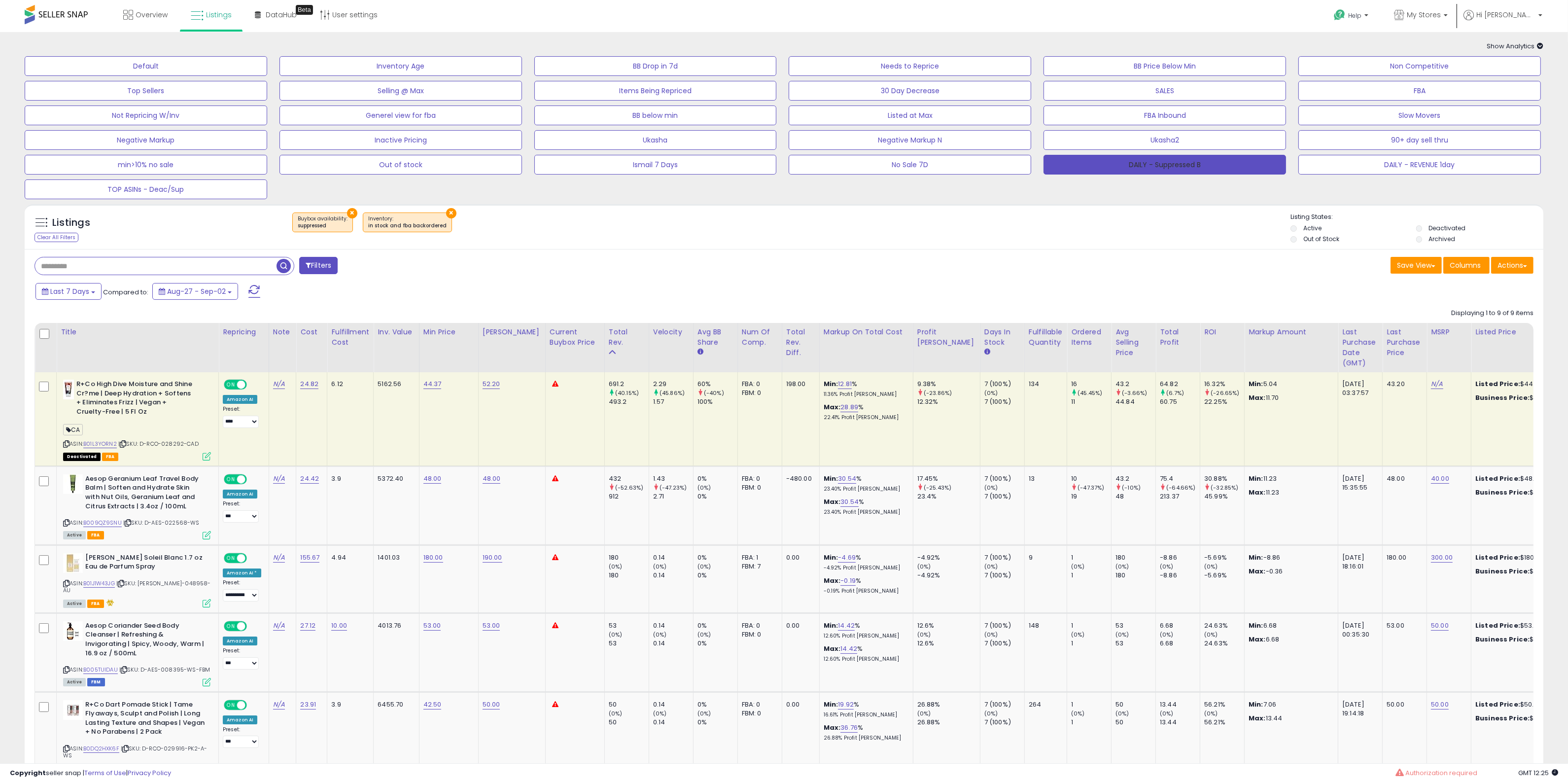
click at [1201, 165] on button "DAILY - Suppressed B" at bounding box center [1165, 165] width 243 height 20
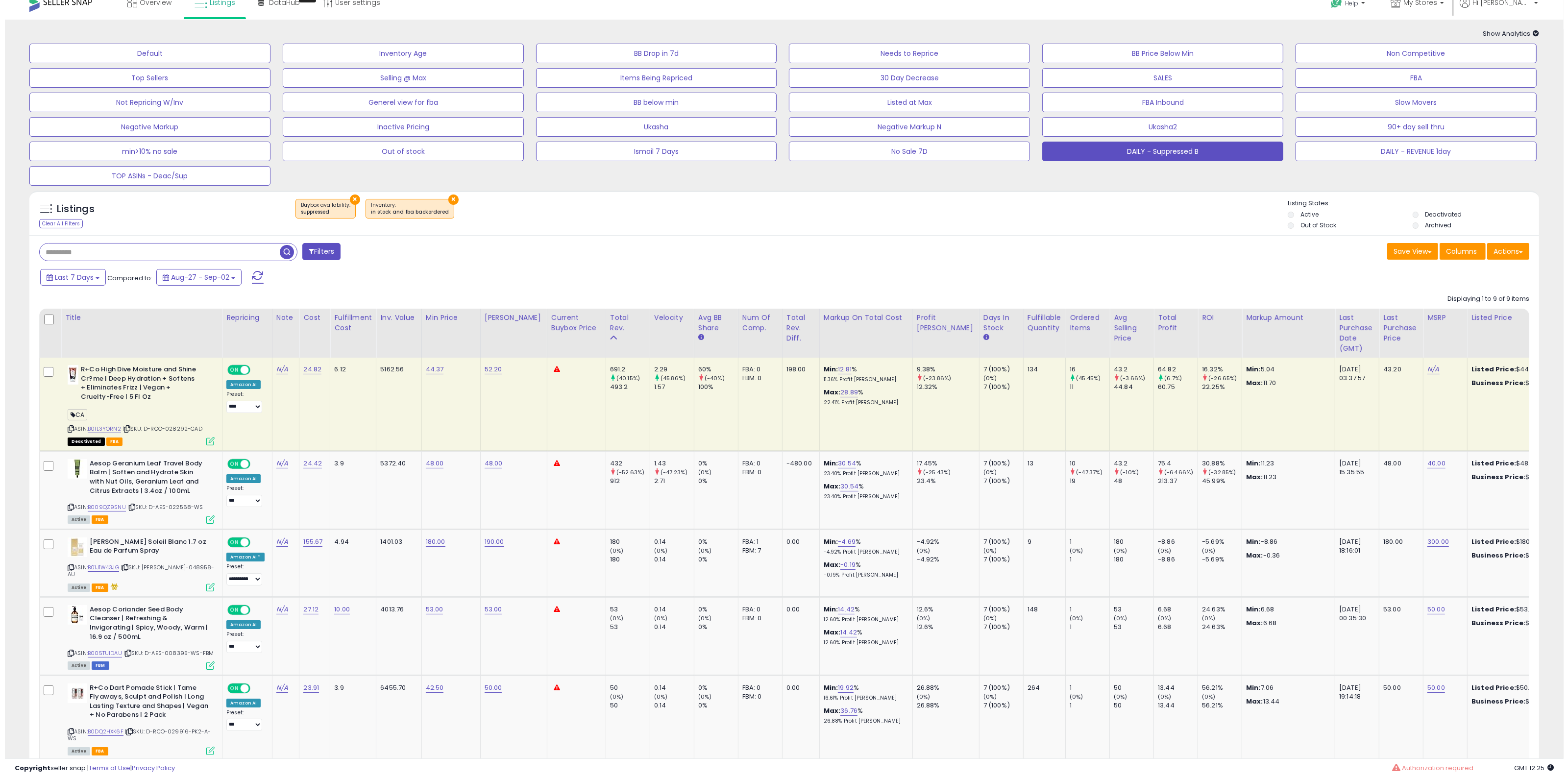
scroll to position [0, 0]
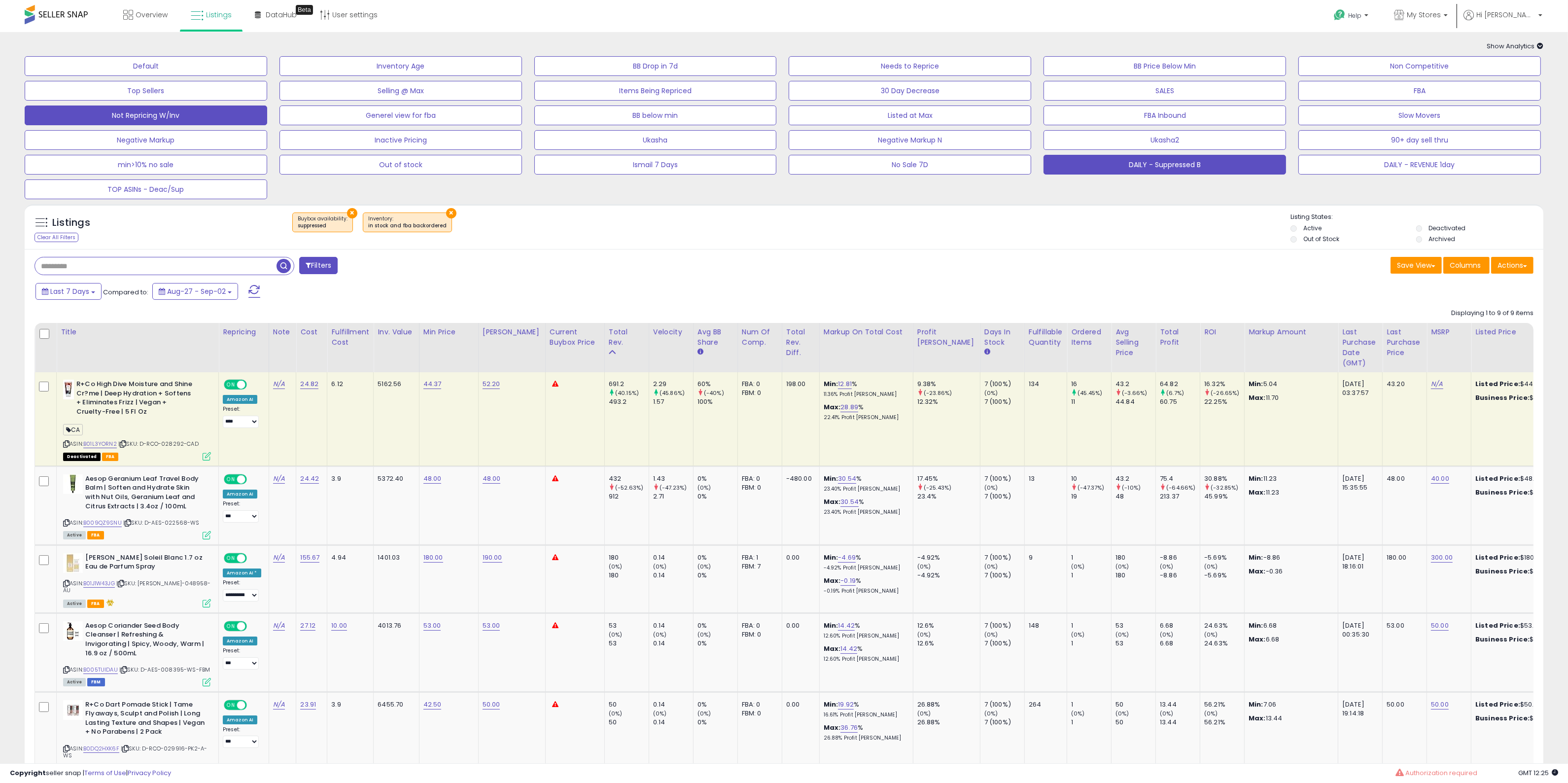
click at [231, 119] on button "Not Repricing W/Inv" at bounding box center [146, 116] width 243 height 20
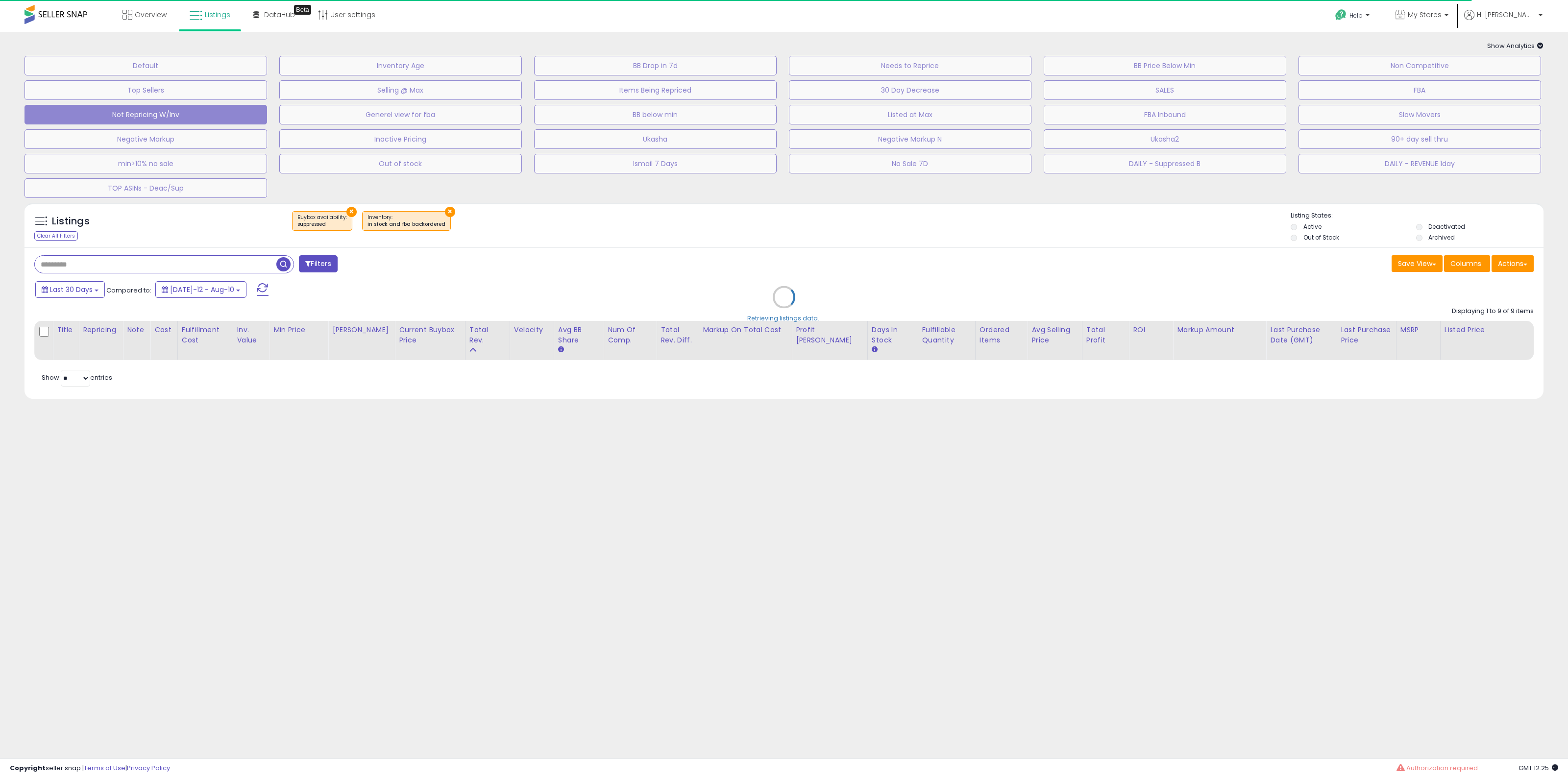
select select "**"
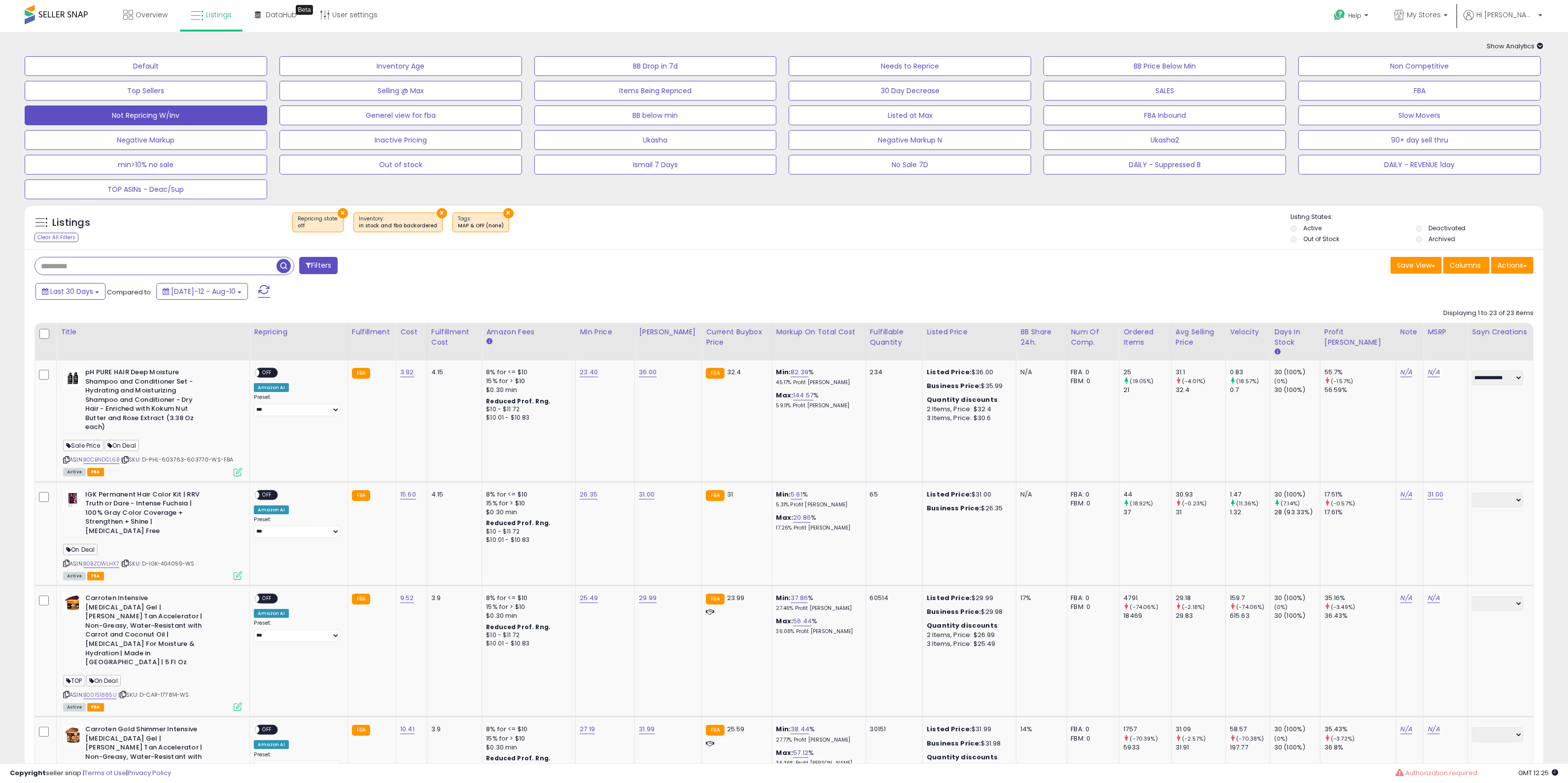
click at [1164, 262] on div "Save View Save As New View Columns Actions Import" at bounding box center [1163, 266] width 757 height 19
click at [1161, 259] on div "Save View Save As New View Columns Actions Import" at bounding box center [1163, 266] width 757 height 19
click at [1156, 230] on div "× Repricing state : off × Inventory × Tags" at bounding box center [785, 226] width 1011 height 28
click at [1188, 271] on div "Save View Save As New View Columns Actions Import" at bounding box center [1163, 266] width 757 height 19
click at [935, 265] on div "Save View Save As New View Columns Actions Import" at bounding box center [1163, 266] width 757 height 19
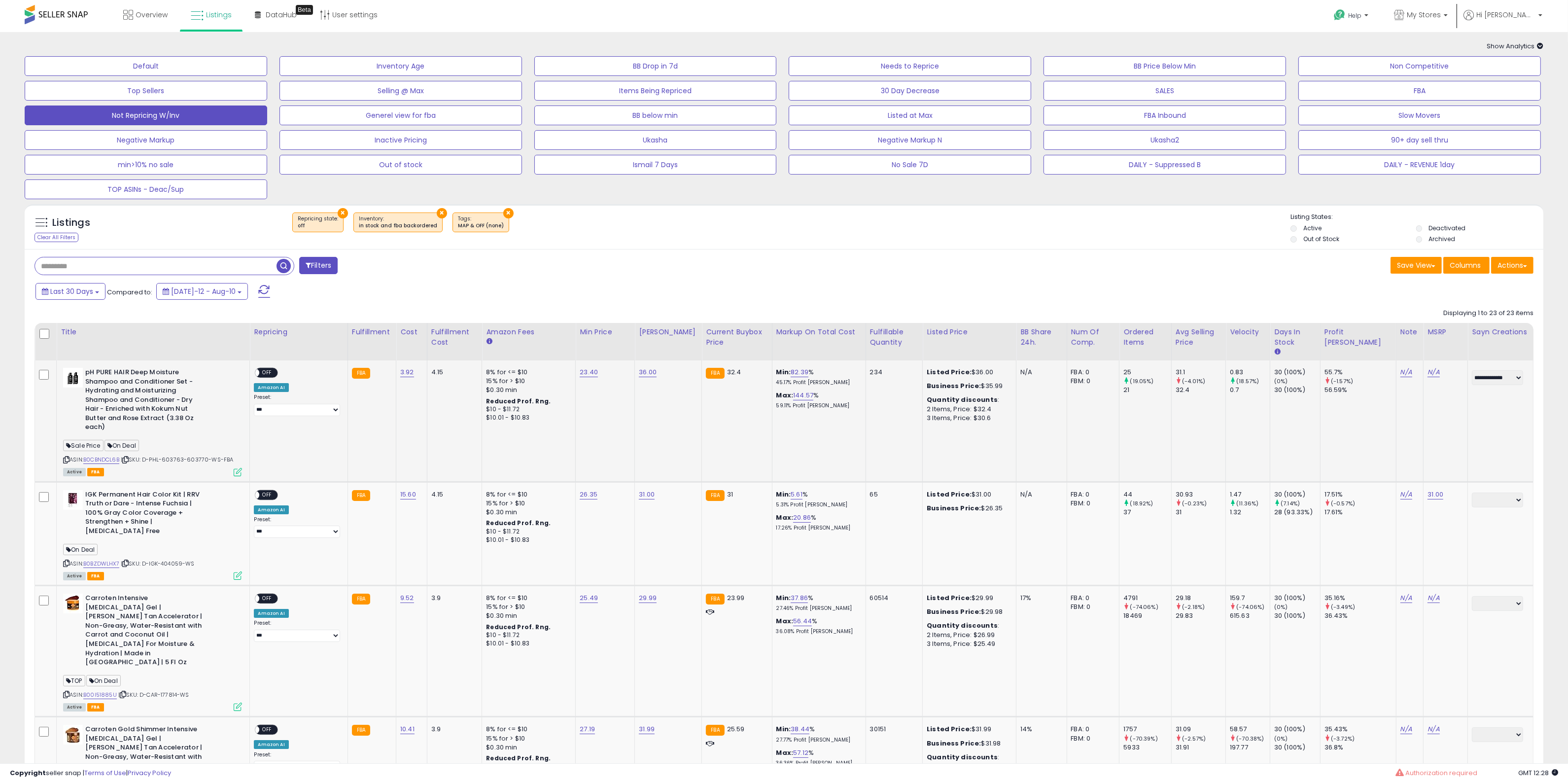
click at [135, 447] on span "On Deal" at bounding box center [122, 446] width 35 height 11
copy span "On Deal"
click at [337, 267] on button "Filters" at bounding box center [318, 265] width 39 height 17
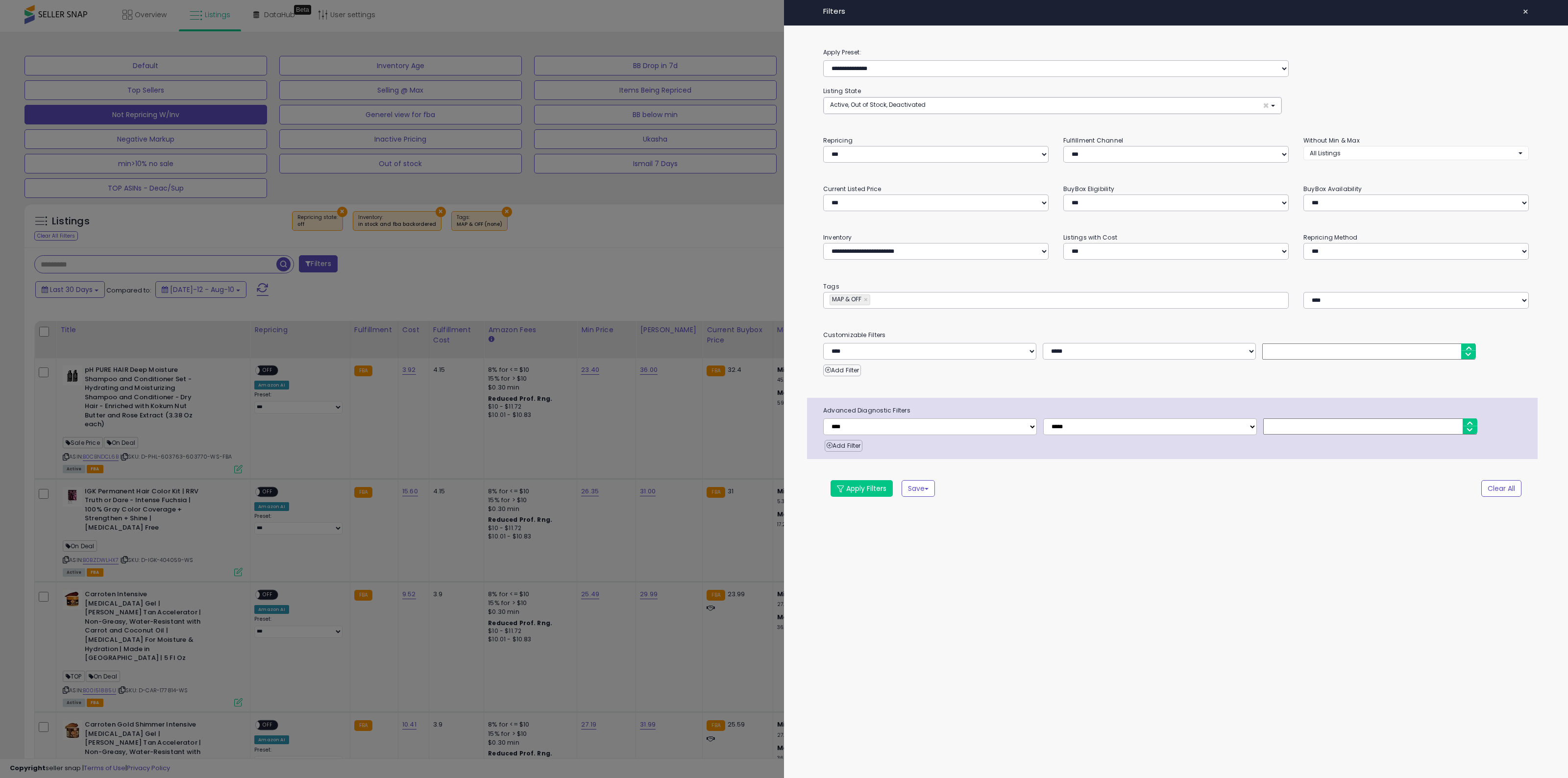
click at [912, 302] on input "text" at bounding box center [946, 300] width 147 height 10
paste input "*******"
type input "*******"
type input "**********"
drag, startPoint x: 1006, startPoint y: 525, endPoint x: 868, endPoint y: 501, distance: 140.1
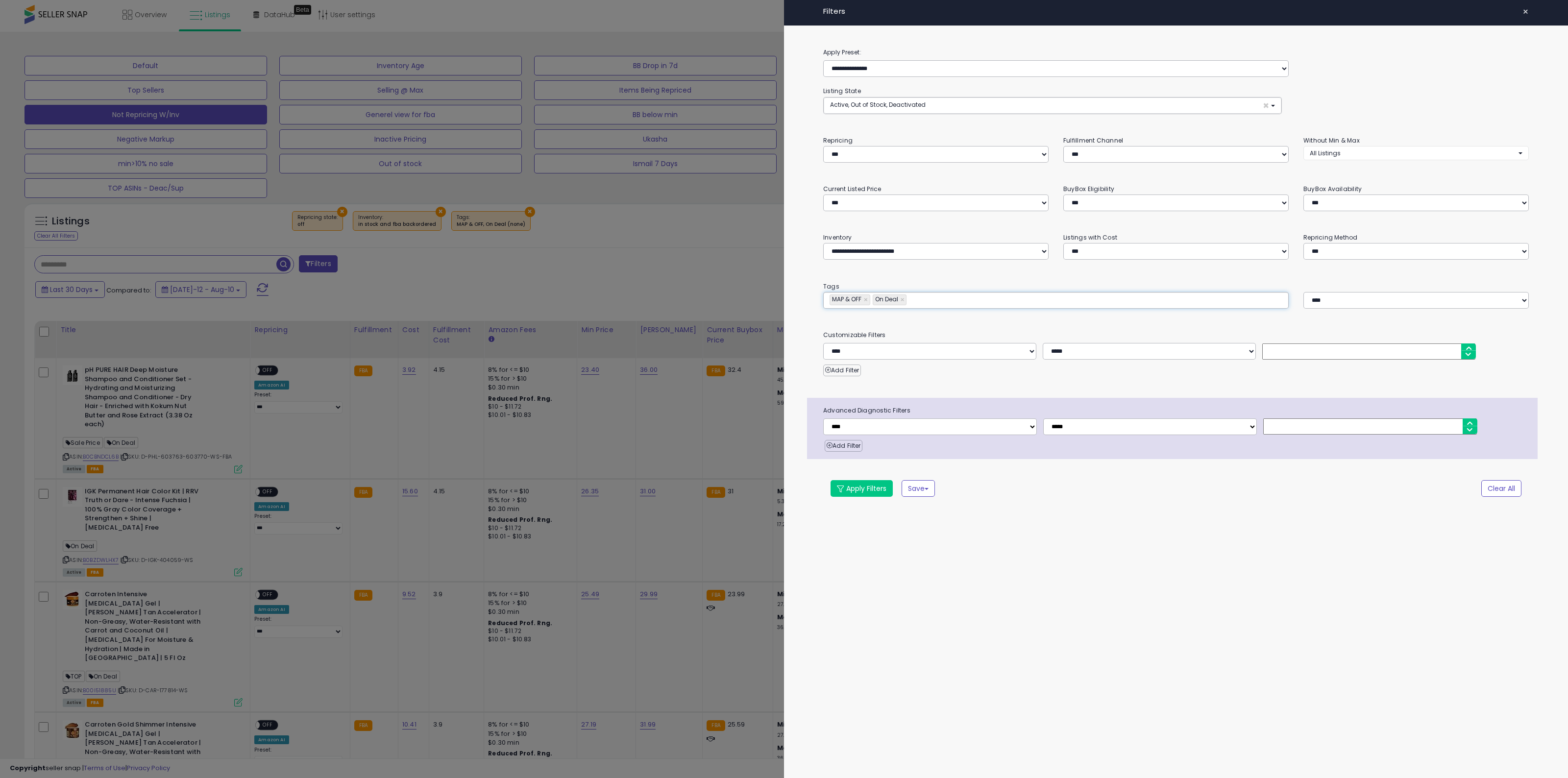
click at [1005, 525] on div "**********" at bounding box center [1175, 389] width 784 height 778
click at [867, 495] on button "Apply Filters" at bounding box center [861, 488] width 62 height 16
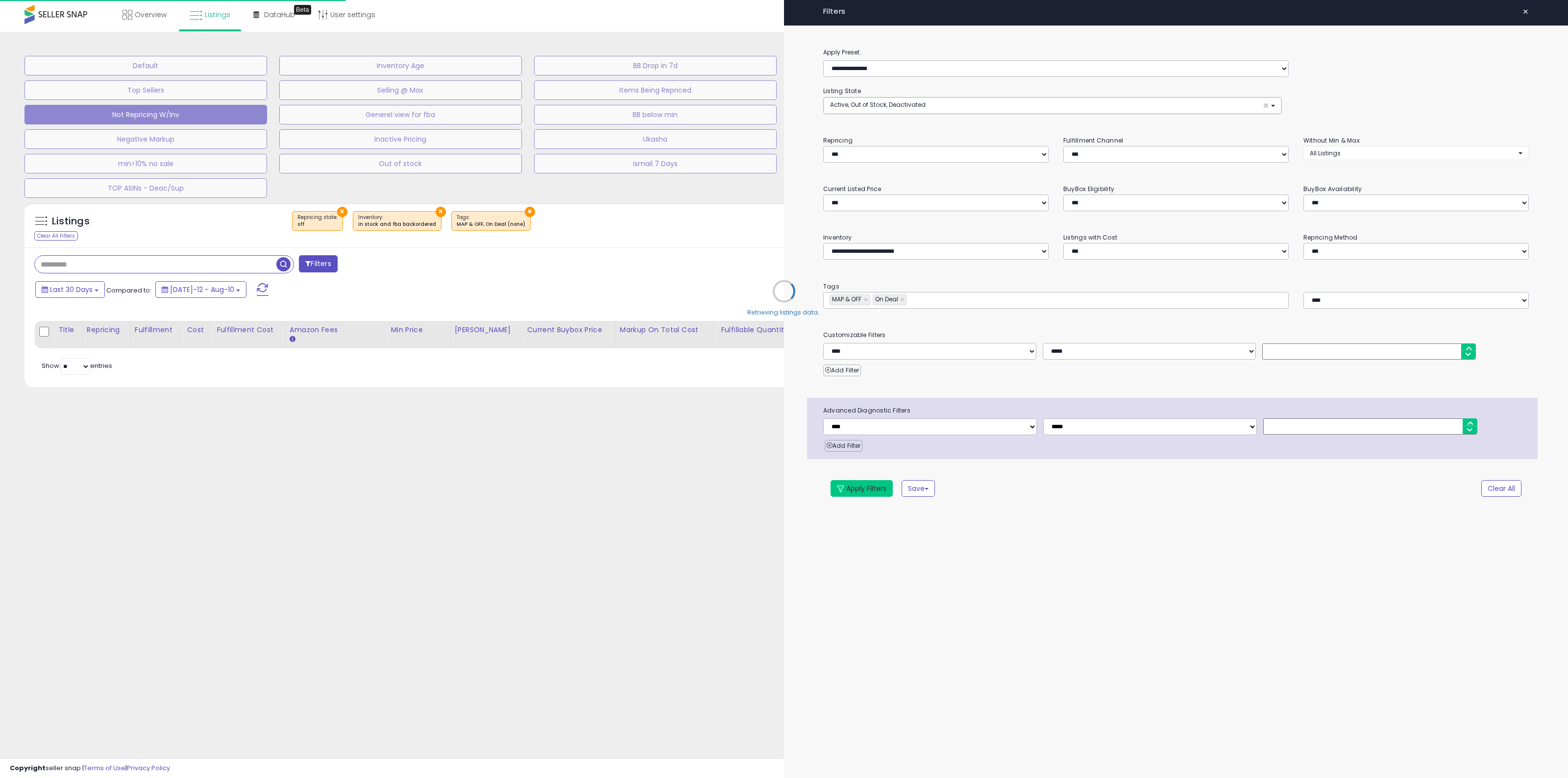
type input "**********"
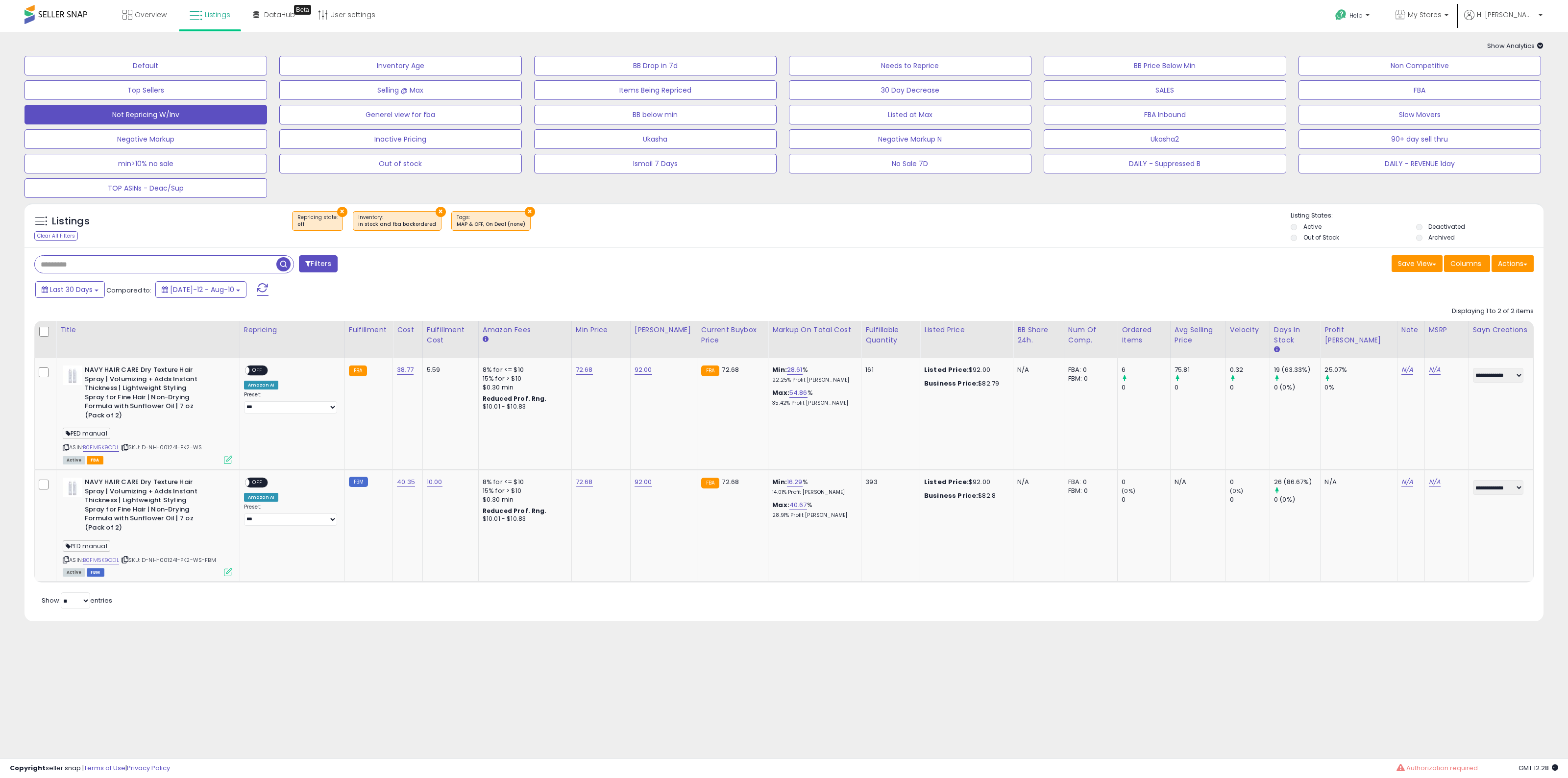
click at [1046, 265] on div "Save View Save As New View Update Current View Columns Actions Import Export Vi…" at bounding box center [1162, 264] width 757 height 19
click at [1149, 292] on div "Last 30 Days Compared to: Jul-12 - Aug-10" at bounding box center [595, 291] width 1124 height 22
click at [1430, 6] on link "My Stores" at bounding box center [1421, 15] width 68 height 32
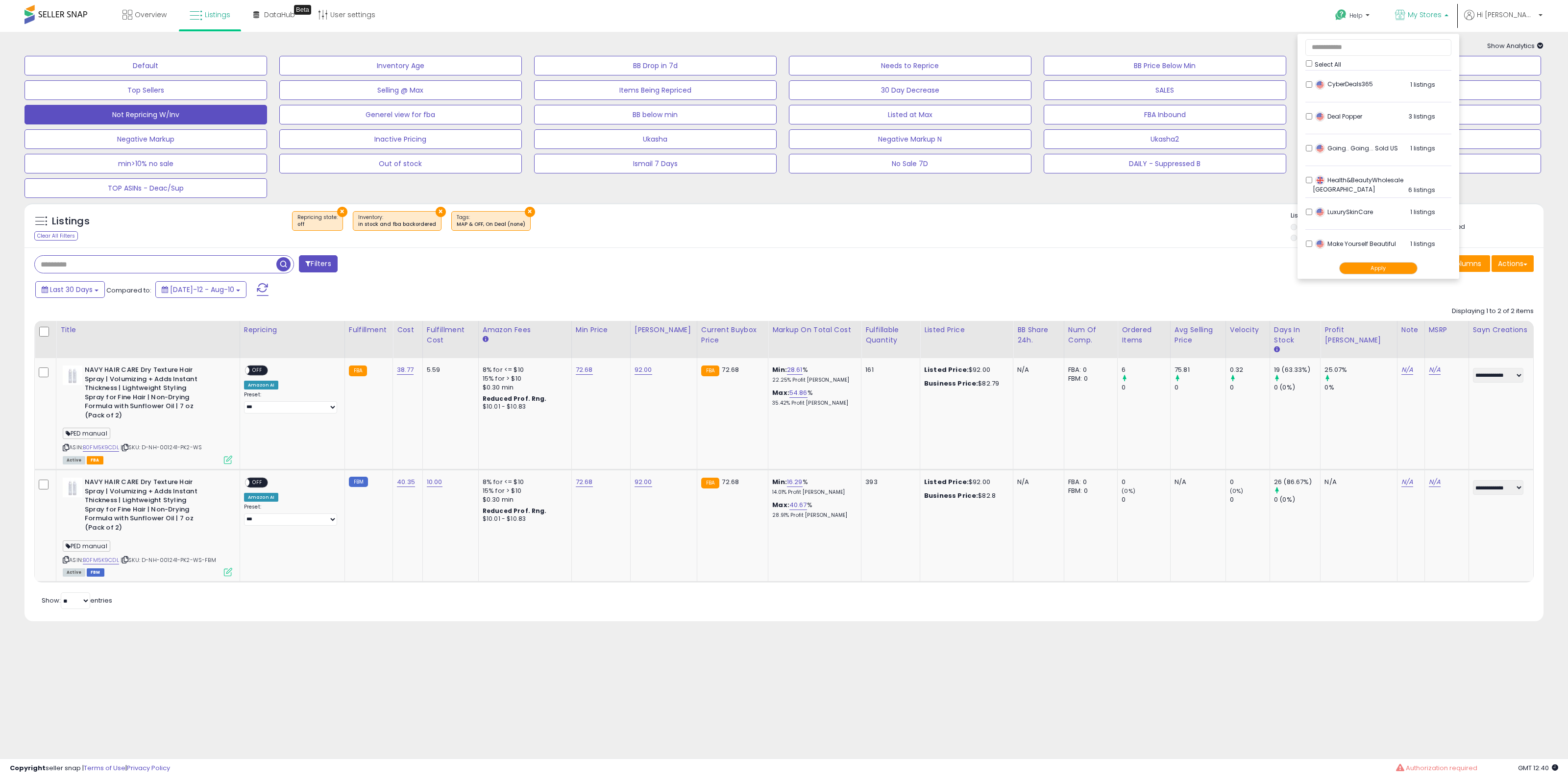
scroll to position [327, 0]
click at [1147, 235] on div "× Repricing state : off × Inventory × Tags" at bounding box center [784, 225] width 1010 height 27
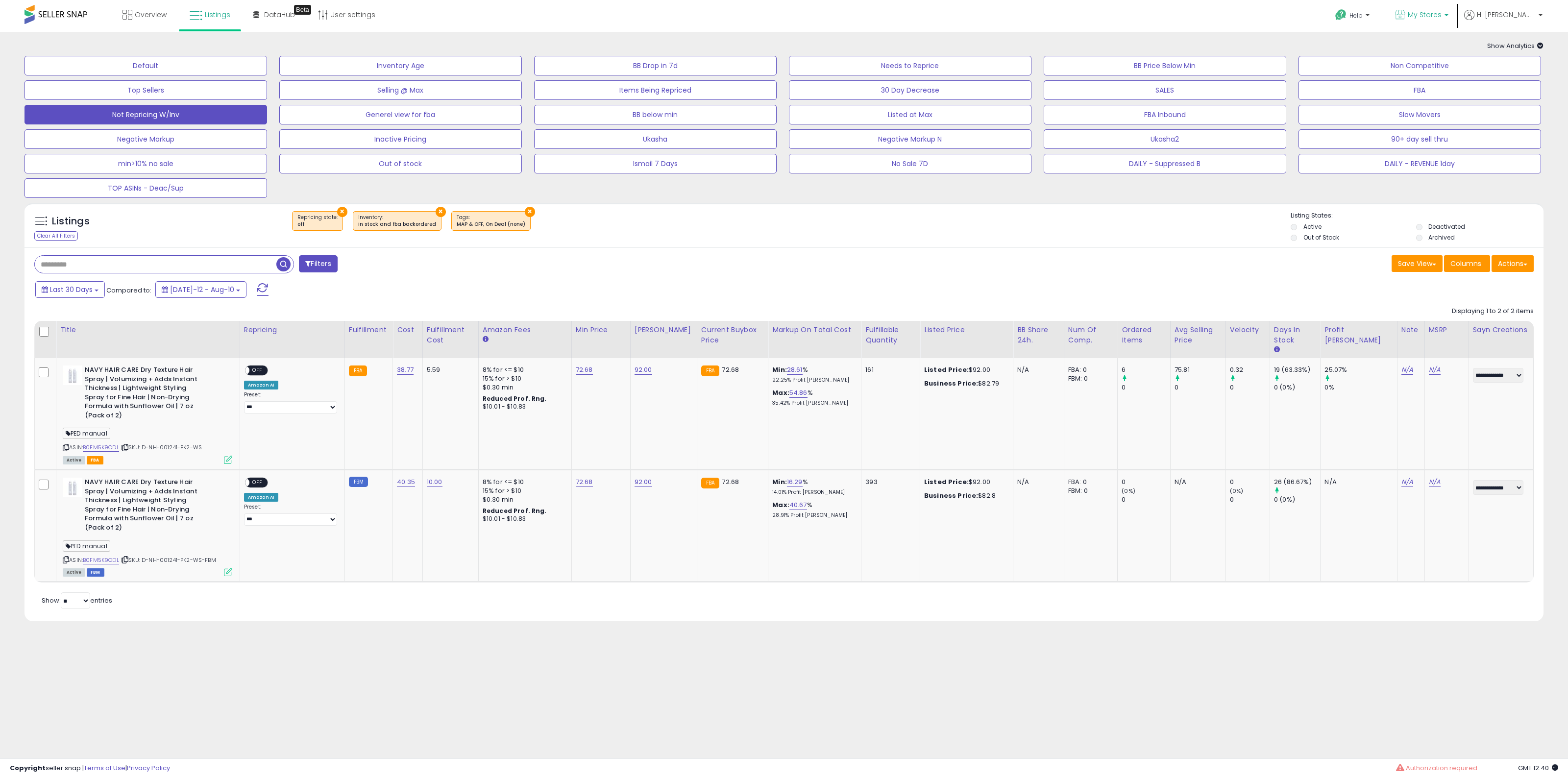
click at [1429, 15] on link "My Stores" at bounding box center [1421, 15] width 68 height 32
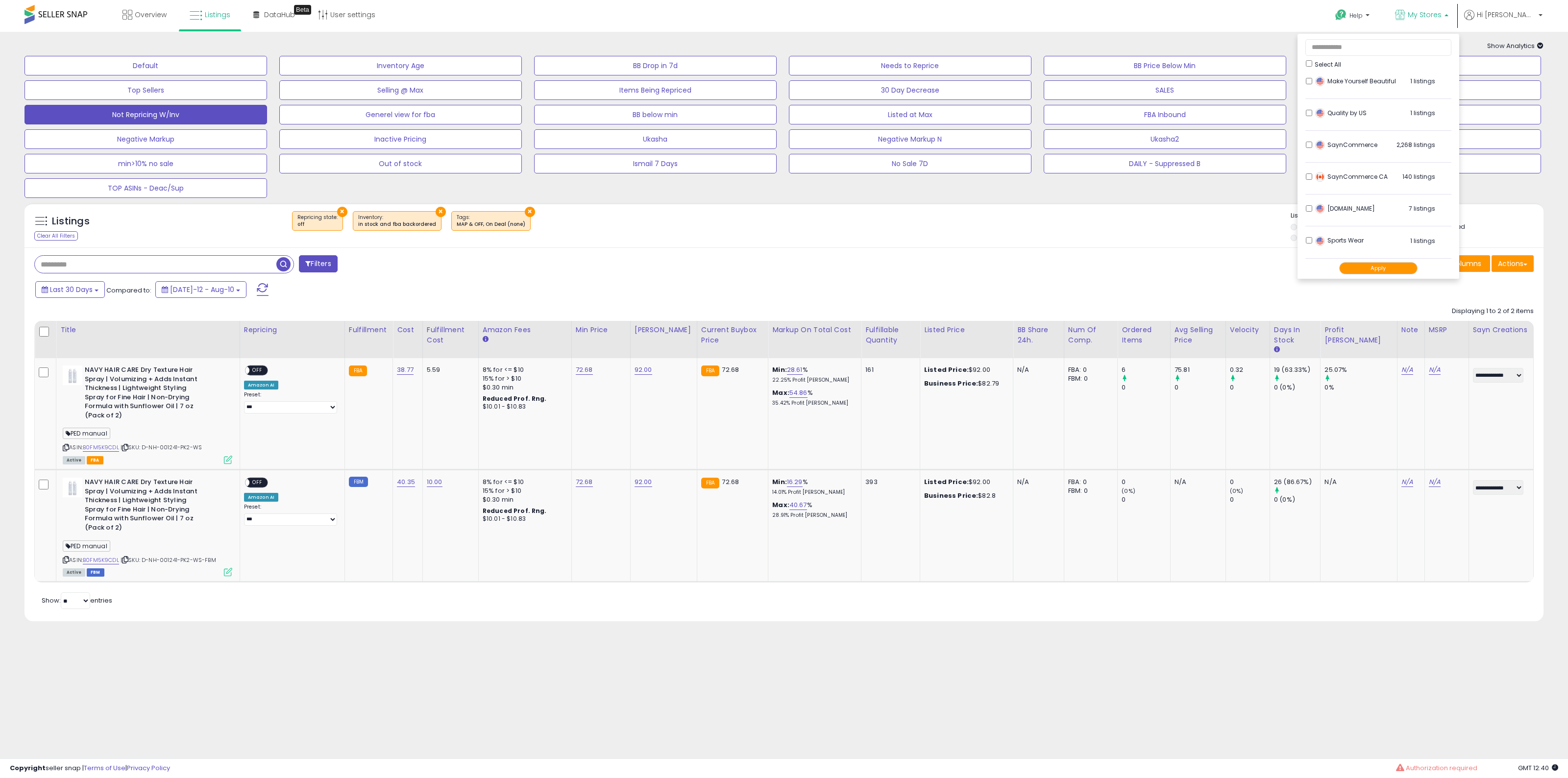
click at [1341, 62] on span "Select All" at bounding box center [1327, 64] width 26 height 8
click at [1350, 63] on div "Select All" at bounding box center [1378, 63] width 146 height 10
click at [1351, 207] on div "Sayn.Food 7 listings" at bounding box center [1374, 211] width 122 height 15
click at [1418, 271] on button "Apply" at bounding box center [1378, 268] width 78 height 12
